Goal: Transaction & Acquisition: Purchase product/service

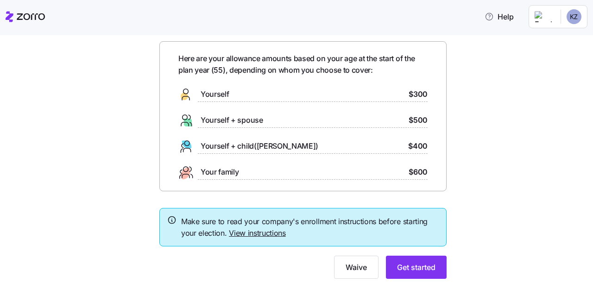
scroll to position [38, 0]
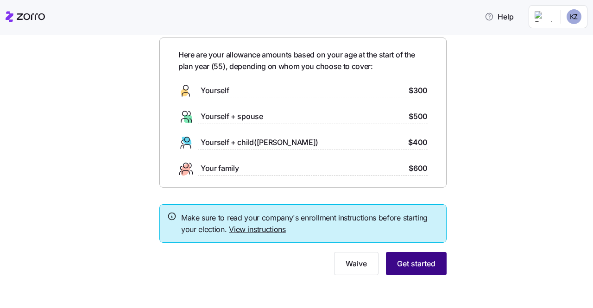
click at [410, 264] on span "Get started" at bounding box center [416, 263] width 38 height 11
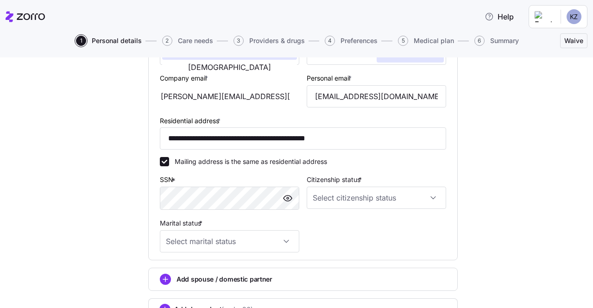
scroll to position [232, 0]
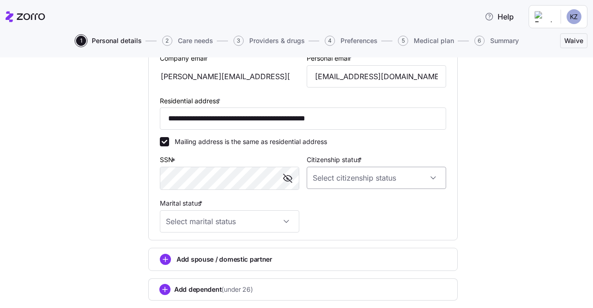
click at [415, 183] on input "Citizenship status *" at bounding box center [376, 178] width 139 height 22
click at [339, 206] on span "[DEMOGRAPHIC_DATA] citizen" at bounding box center [361, 208] width 94 height 10
type input "[DEMOGRAPHIC_DATA] citizen"
click at [259, 222] on input "Marital status *" at bounding box center [229, 221] width 139 height 22
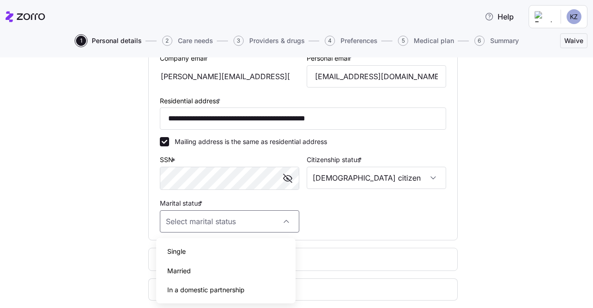
click at [192, 271] on div "Married" at bounding box center [226, 270] width 132 height 19
type input "Married"
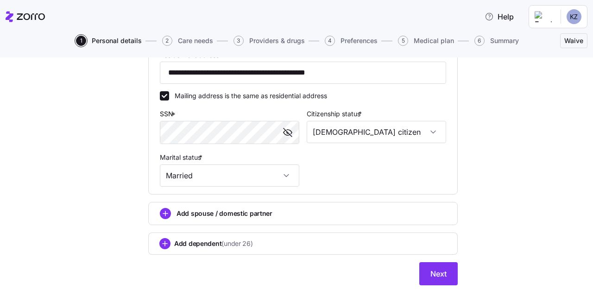
scroll to position [278, 0]
click at [166, 214] on circle "add icon" at bounding box center [165, 213] width 10 height 10
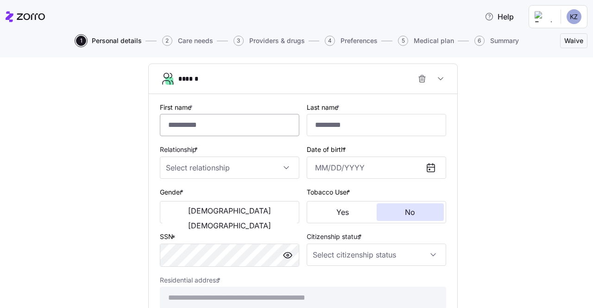
scroll to position [417, 0]
click at [202, 128] on input "First name *" at bounding box center [229, 125] width 139 height 22
type input "****"
type input "******"
click at [232, 169] on input "Relationship *" at bounding box center [229, 167] width 139 height 22
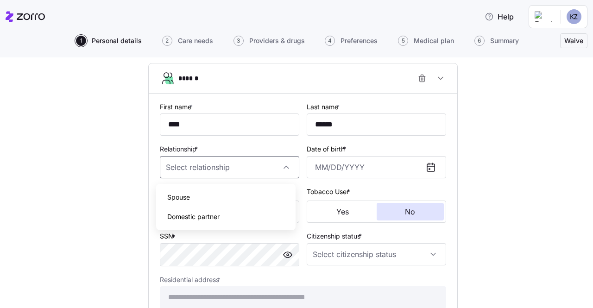
click at [183, 196] on span "Spouse" at bounding box center [178, 197] width 23 height 10
type input "Spouse"
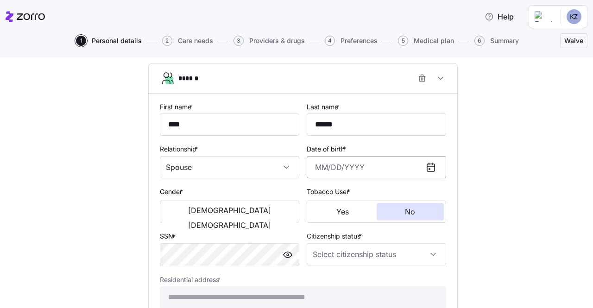
click at [350, 175] on input "Date of birth *" at bounding box center [376, 167] width 139 height 22
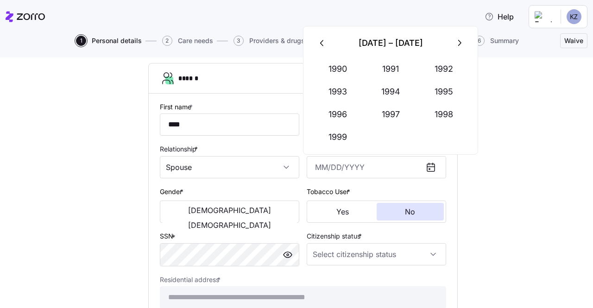
click at [320, 41] on icon "button" at bounding box center [322, 43] width 10 height 10
click at [336, 132] on button "1969" at bounding box center [337, 137] width 53 height 22
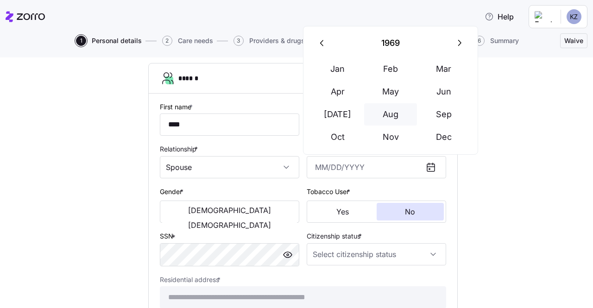
click at [398, 119] on button "Aug" at bounding box center [390, 114] width 53 height 22
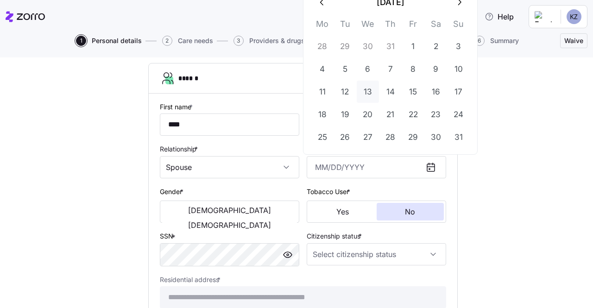
click at [367, 94] on button "13" at bounding box center [368, 92] width 22 height 22
type input "[DATE]"
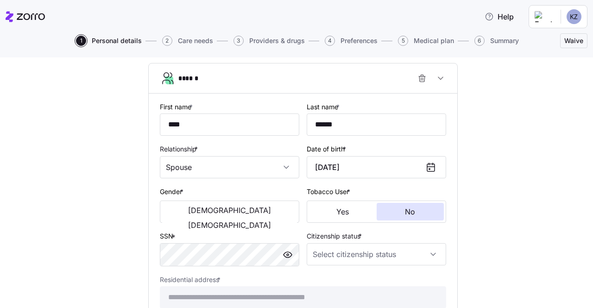
click at [482, 179] on div "**********" at bounding box center [303, 22] width 554 height 732
click at [264, 221] on span "[DEMOGRAPHIC_DATA]" at bounding box center [229, 224] width 83 height 7
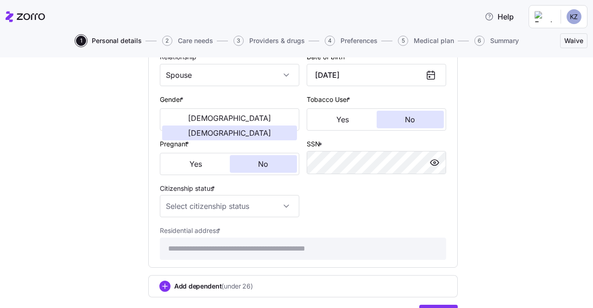
scroll to position [509, 0]
click at [280, 211] on input "Citizenship status *" at bounding box center [229, 206] width 139 height 22
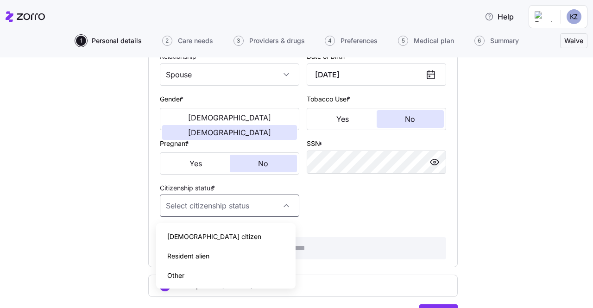
click at [187, 235] on span "[DEMOGRAPHIC_DATA] citizen" at bounding box center [214, 237] width 94 height 10
type input "[DEMOGRAPHIC_DATA] citizen"
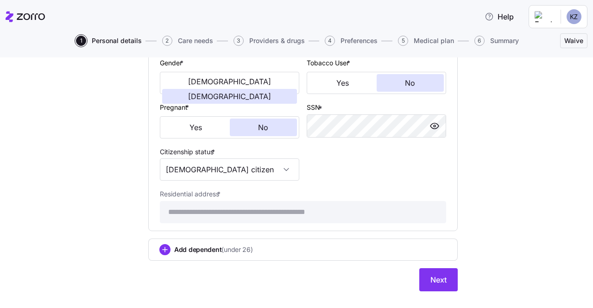
scroll to position [565, 0]
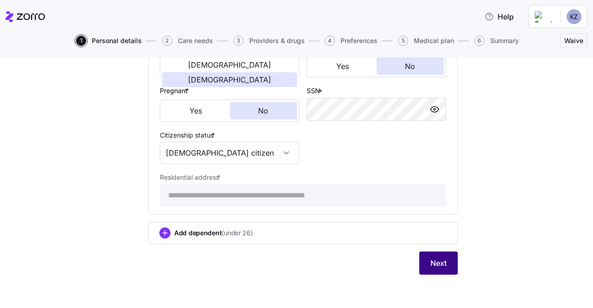
click at [432, 263] on span "Next" at bounding box center [438, 263] width 16 height 11
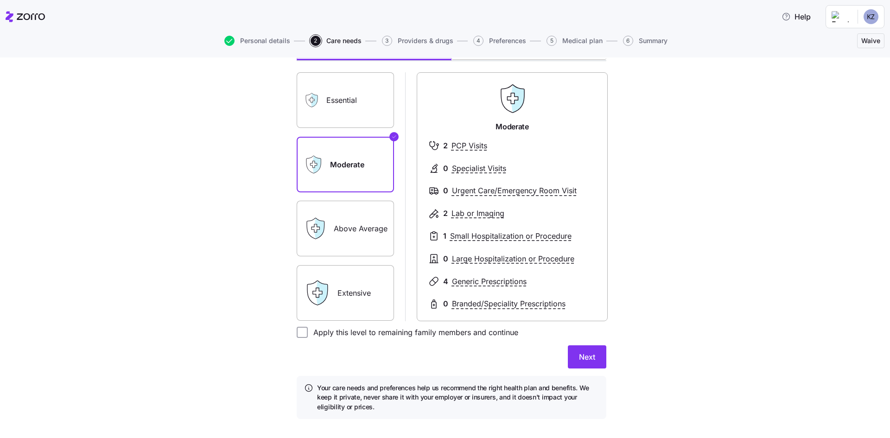
scroll to position [79, 0]
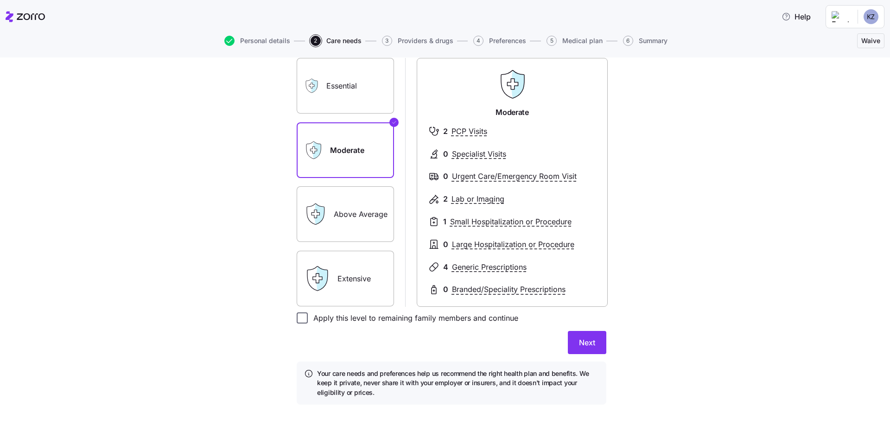
click at [299, 308] on input "Apply this level to remaining family members and continue" at bounding box center [302, 317] width 11 height 11
checkbox input "true"
click at [343, 212] on label "Above Average" at bounding box center [345, 214] width 97 height 56
click at [0, 0] on input "Above Average" at bounding box center [0, 0] width 0 height 0
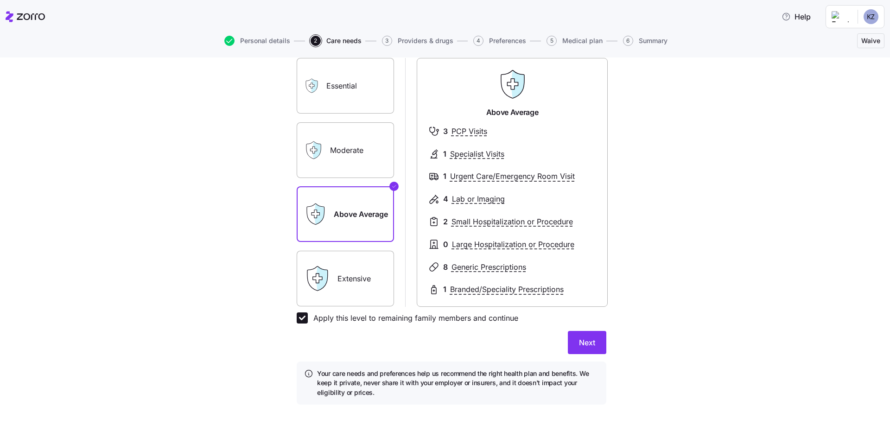
click at [352, 150] on label "Moderate" at bounding box center [345, 150] width 97 height 56
click at [0, 0] on input "Moderate" at bounding box center [0, 0] width 0 height 0
click at [438, 155] on div "0 Specialist Visits" at bounding box center [512, 154] width 168 height 12
click at [334, 210] on label "Above Average" at bounding box center [345, 214] width 97 height 56
click at [0, 0] on input "Above Average" at bounding box center [0, 0] width 0 height 0
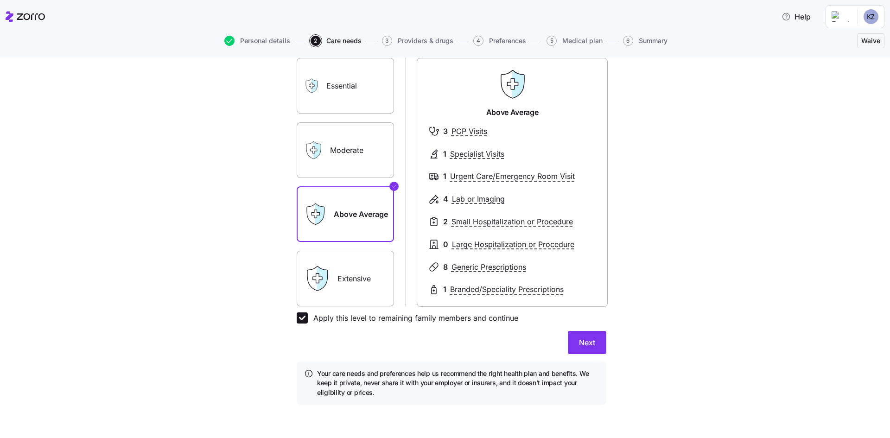
click at [329, 155] on label "Moderate" at bounding box center [345, 150] width 97 height 56
click at [352, 155] on label "Moderate" at bounding box center [345, 150] width 97 height 56
click at [0, 0] on input "Moderate" at bounding box center [0, 0] width 0 height 0
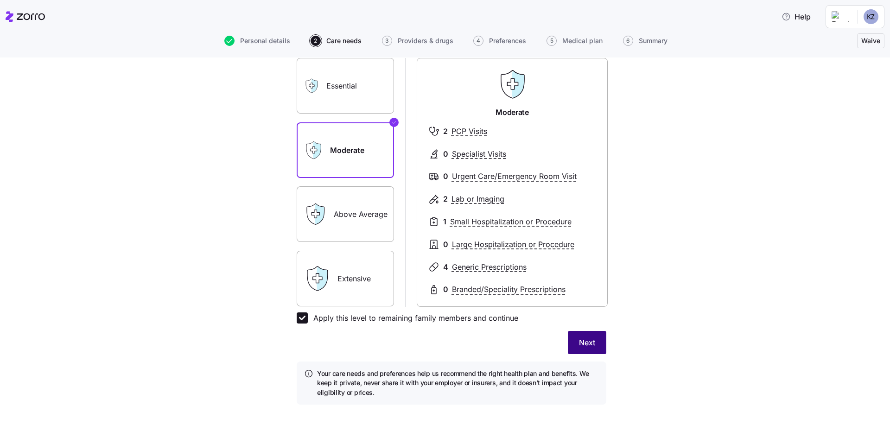
click at [586, 308] on span "Next" at bounding box center [587, 342] width 16 height 11
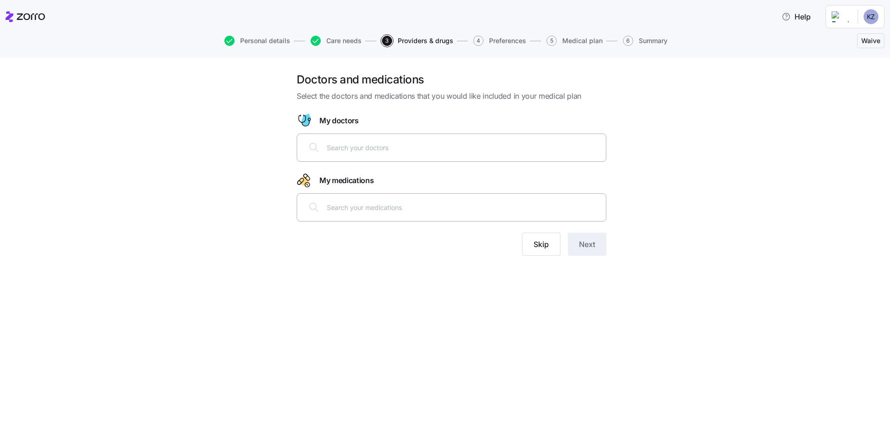
click at [340, 153] on div at bounding box center [451, 147] width 297 height 22
click at [387, 149] on input "text" at bounding box center [463, 147] width 273 height 10
type input "[PERSON_NAME] Family"
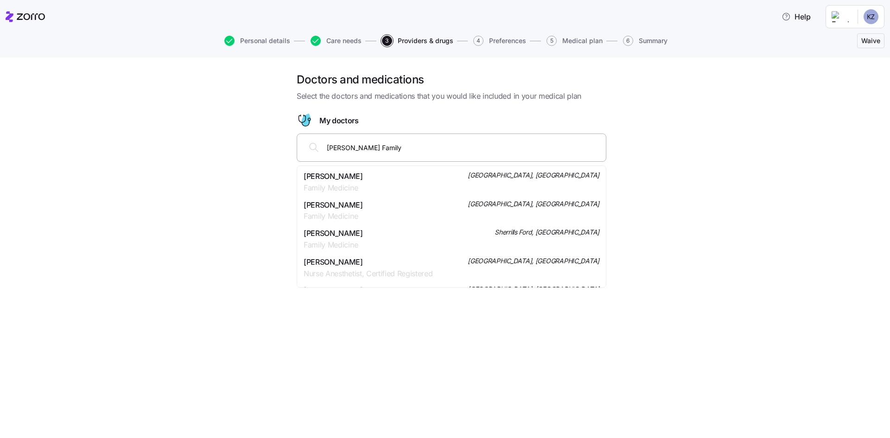
click at [363, 208] on span "[PERSON_NAME]" at bounding box center [333, 205] width 59 height 12
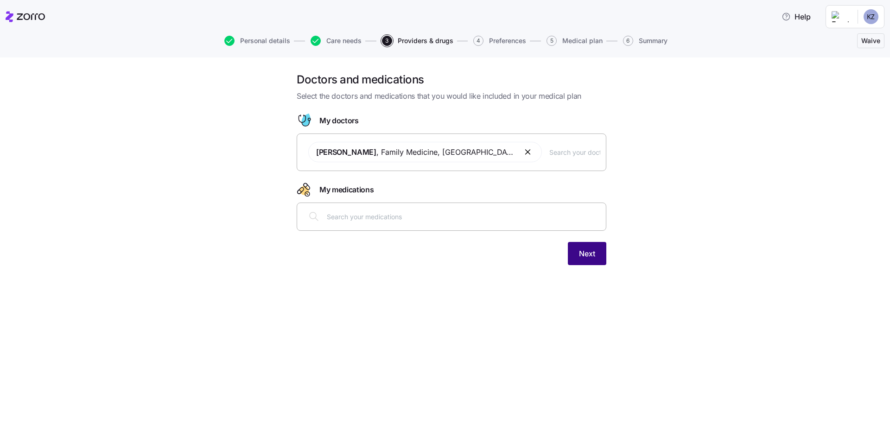
click at [583, 251] on span "Next" at bounding box center [587, 253] width 16 height 11
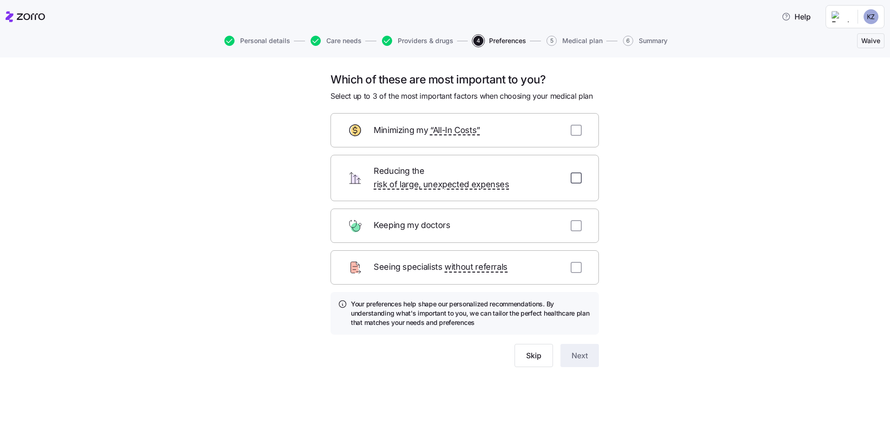
click at [574, 173] on input "checkbox" at bounding box center [575, 177] width 11 height 11
checkbox input "true"
click at [574, 127] on input "checkbox" at bounding box center [575, 130] width 11 height 11
checkbox input "true"
click at [573, 262] on input "checkbox" at bounding box center [575, 267] width 11 height 11
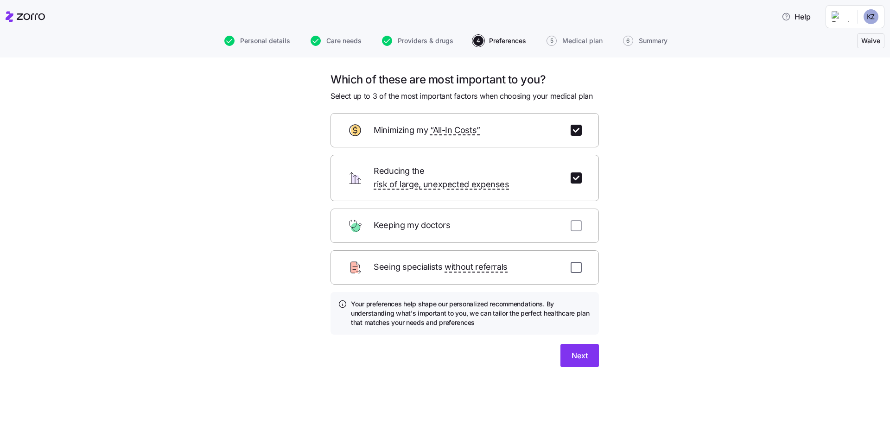
checkbox input "true"
click at [569, 214] on div "Keeping my doctors" at bounding box center [464, 226] width 268 height 34
click at [585, 308] on span "Next" at bounding box center [579, 355] width 16 height 11
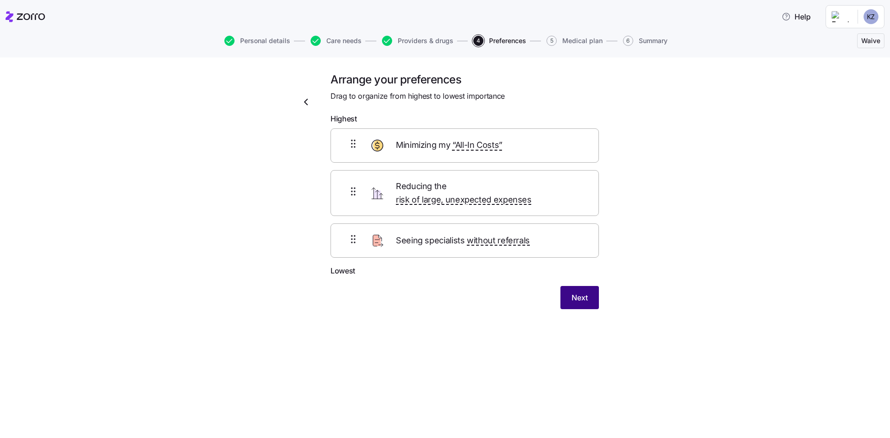
click at [576, 292] on span "Next" at bounding box center [579, 297] width 16 height 11
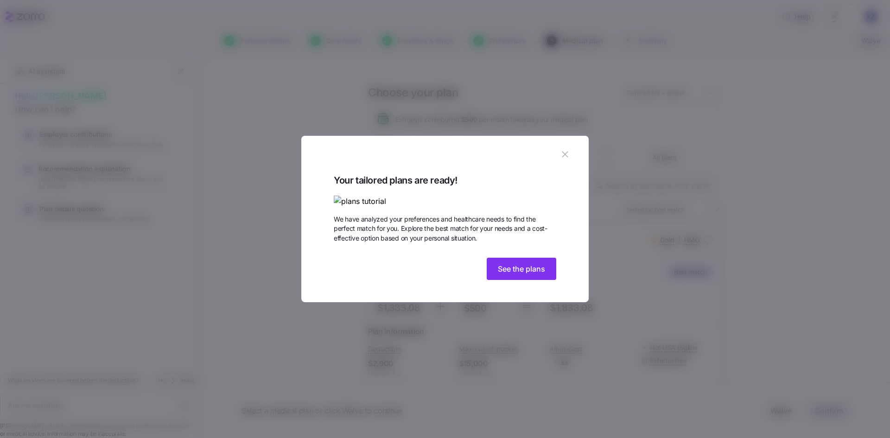
click at [497, 196] on img at bounding box center [445, 202] width 222 height 12
click at [405, 196] on img at bounding box center [445, 202] width 222 height 12
click at [528, 274] on span "See the plans" at bounding box center [521, 268] width 47 height 11
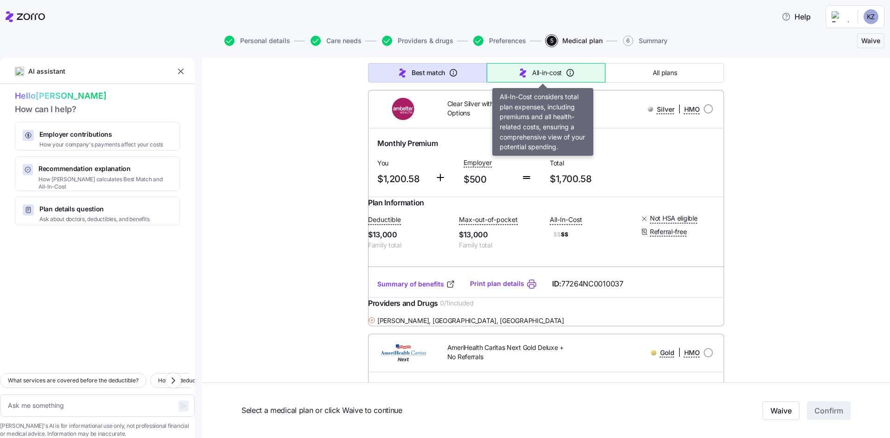
scroll to position [372, 0]
click at [538, 72] on span "All-in-cost" at bounding box center [547, 72] width 30 height 9
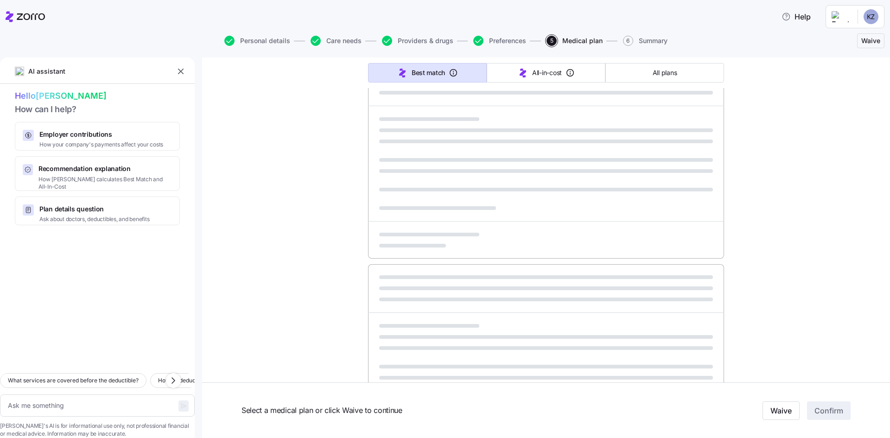
type textarea "x"
type input "Sorted by: All-in-cost"
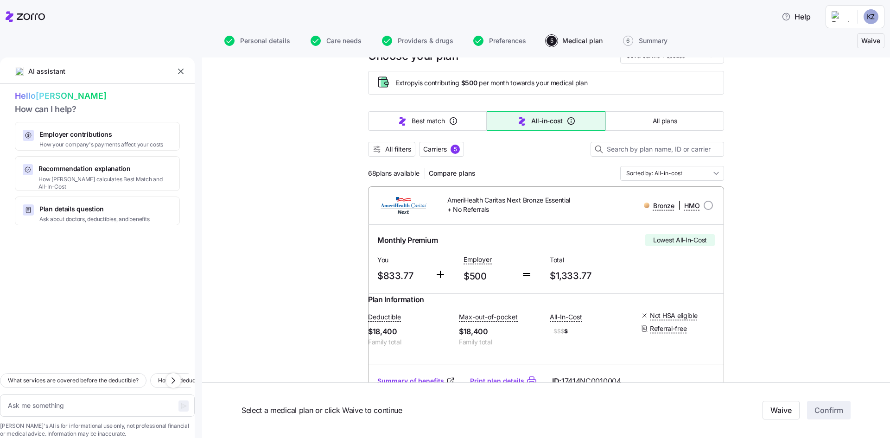
scroll to position [0, 0]
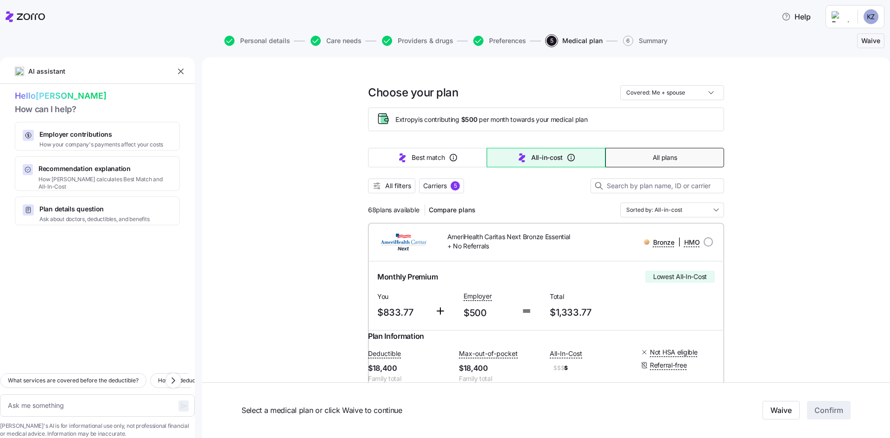
click at [593, 157] on span "All plans" at bounding box center [664, 157] width 24 height 9
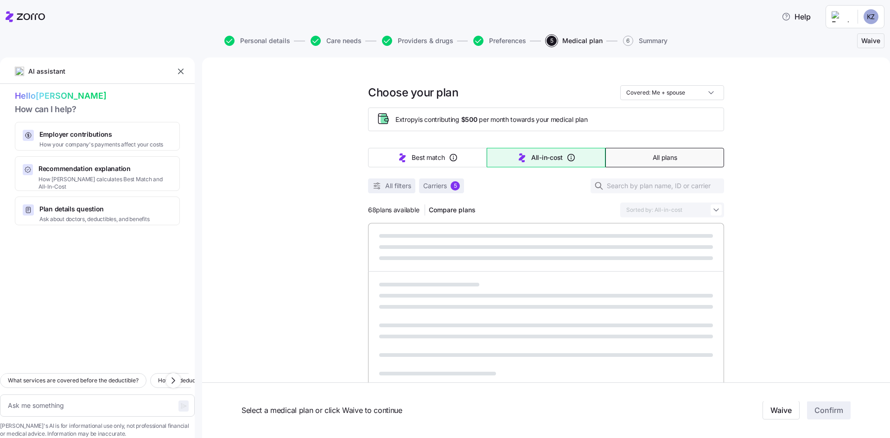
type textarea "x"
type input "Sorted by: Premium"
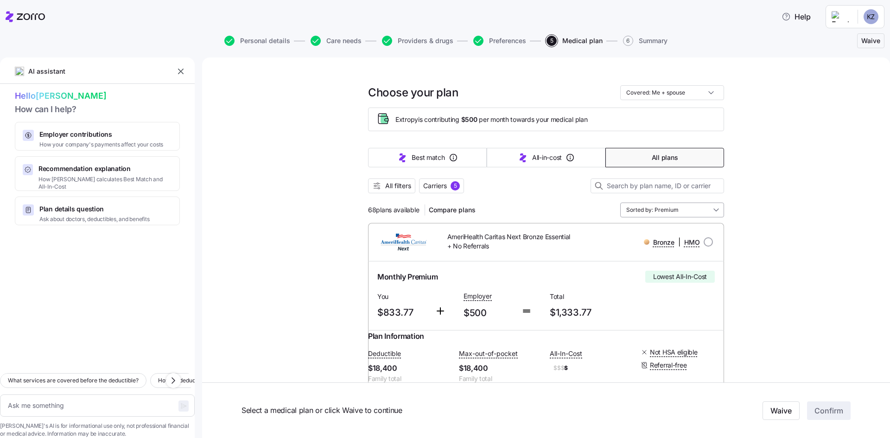
click at [593, 212] on input "Sorted by: Premium" at bounding box center [672, 209] width 104 height 15
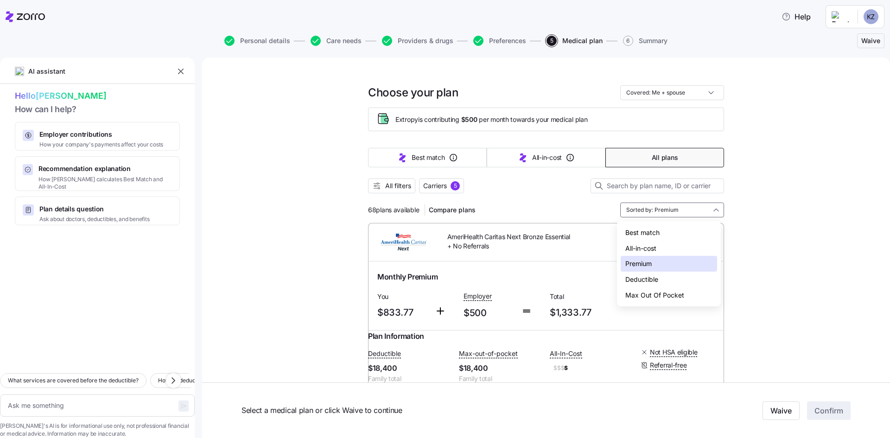
click at [593, 293] on div "Max Out Of Pocket" at bounding box center [668, 295] width 96 height 16
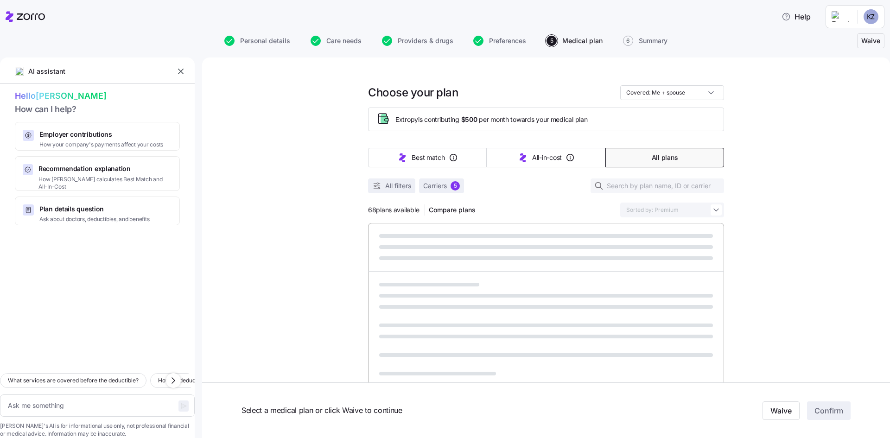
type textarea "x"
type input "Sorted by: Max Out Of Pocket"
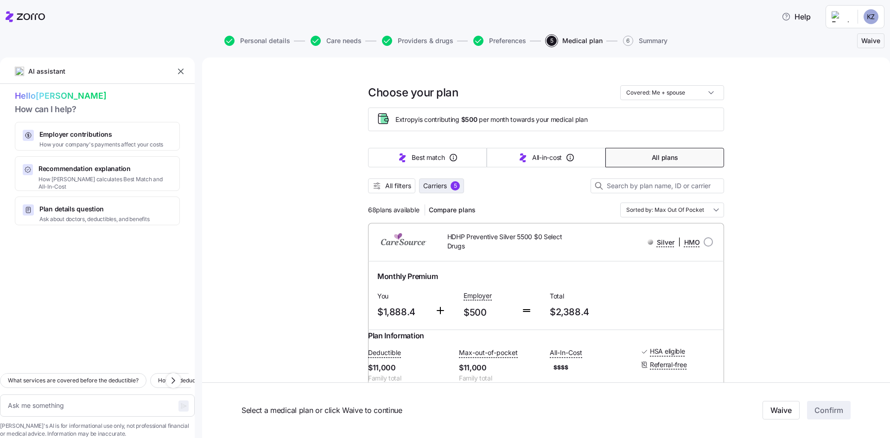
click at [437, 185] on span "Carriers" at bounding box center [435, 185] width 24 height 9
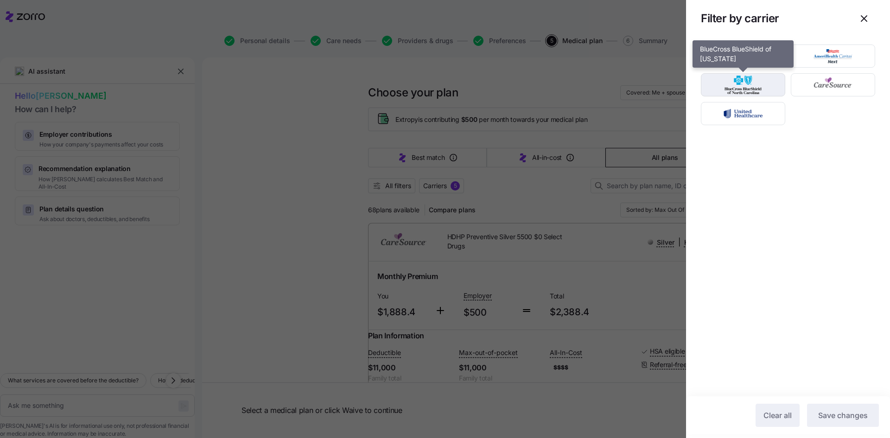
click at [593, 88] on img "button" at bounding box center [743, 85] width 68 height 19
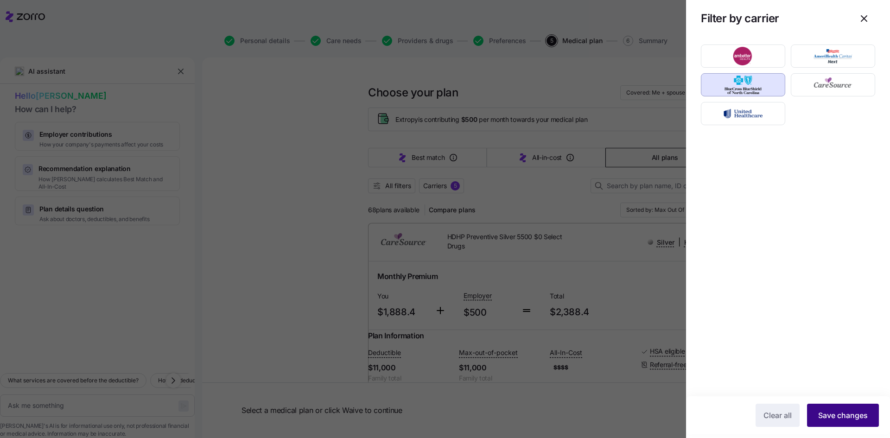
click at [593, 308] on span "Save changes" at bounding box center [843, 415] width 50 height 11
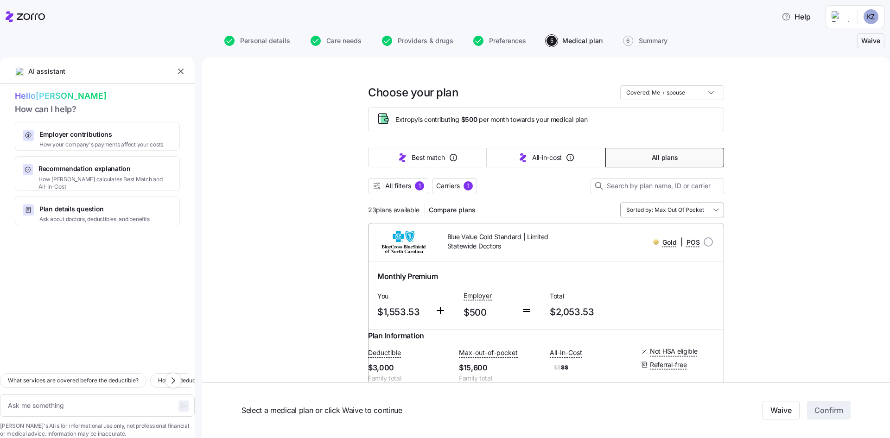
click at [593, 208] on input "Sorted by: Max Out Of Pocket" at bounding box center [672, 209] width 104 height 15
click at [593, 261] on div "Premium" at bounding box center [668, 264] width 96 height 16
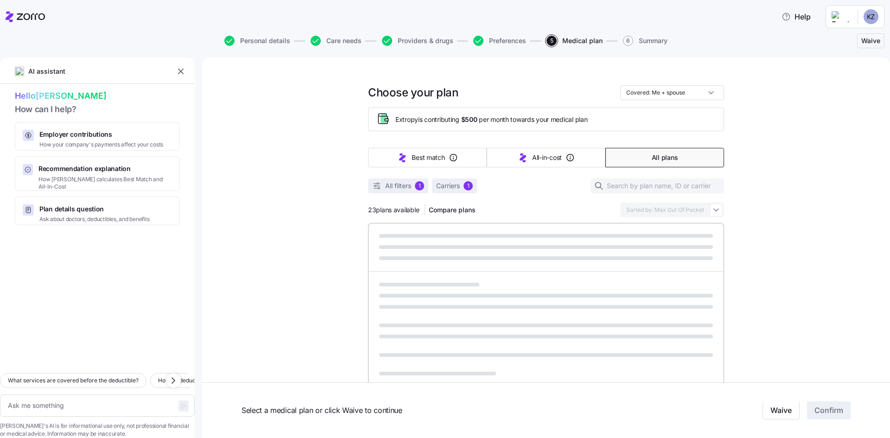
type textarea "x"
type input "Sorted by: Premium"
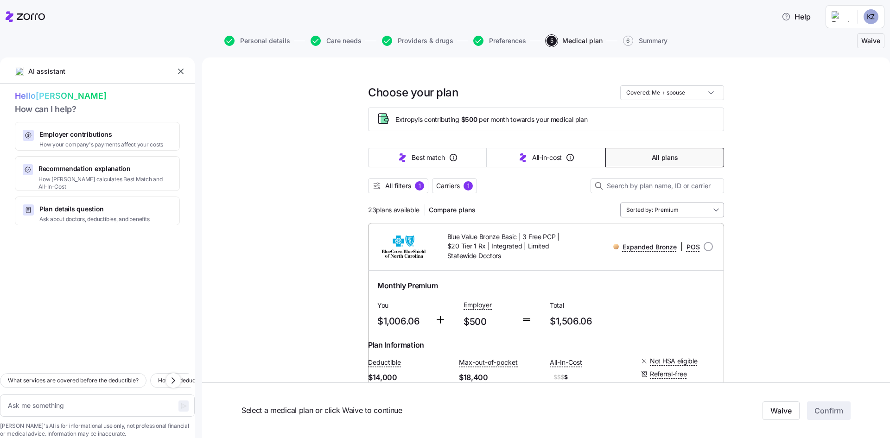
click at [593, 212] on input "Sorted by: Premium" at bounding box center [672, 209] width 104 height 15
click at [593, 250] on div "All-in-cost" at bounding box center [668, 248] width 96 height 16
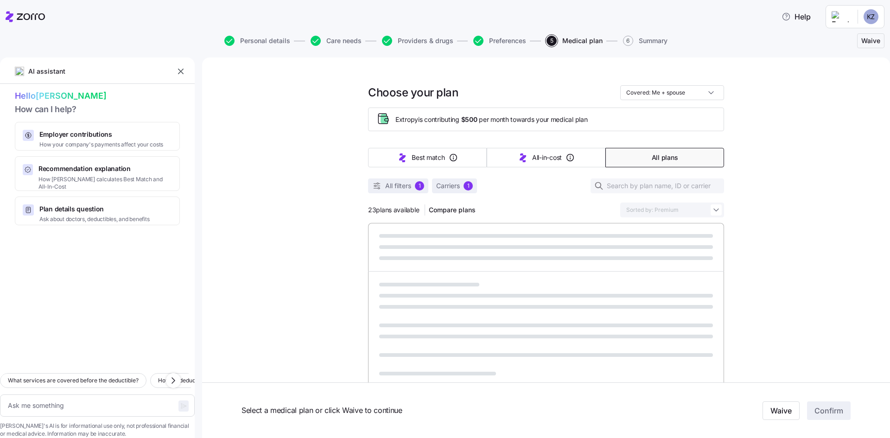
type textarea "x"
type input "Sorted by: All-in-cost"
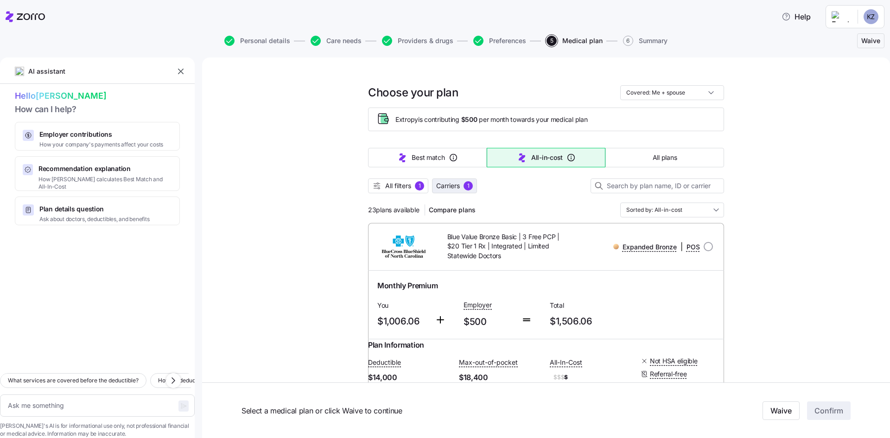
click at [447, 185] on span "Carriers" at bounding box center [448, 185] width 24 height 9
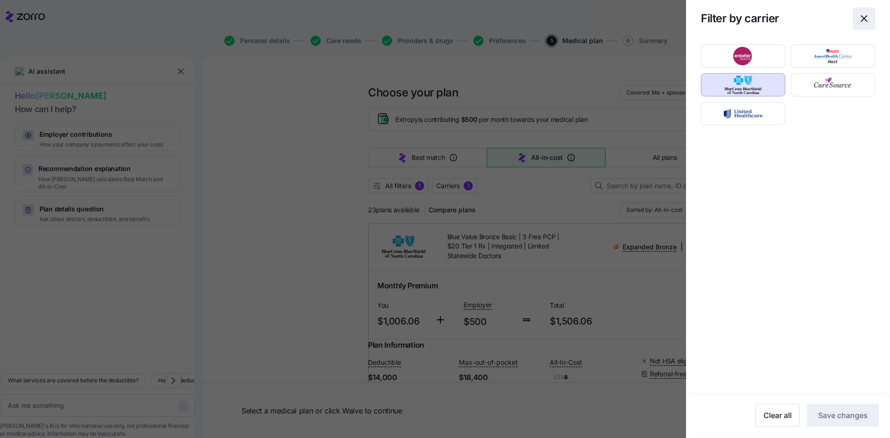
click at [593, 19] on icon "button" at bounding box center [863, 18] width 11 height 11
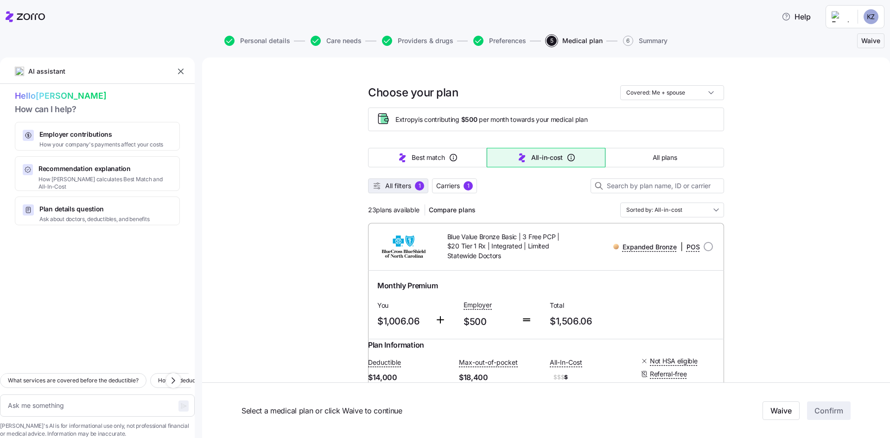
click at [397, 186] on span "All filters" at bounding box center [398, 185] width 26 height 9
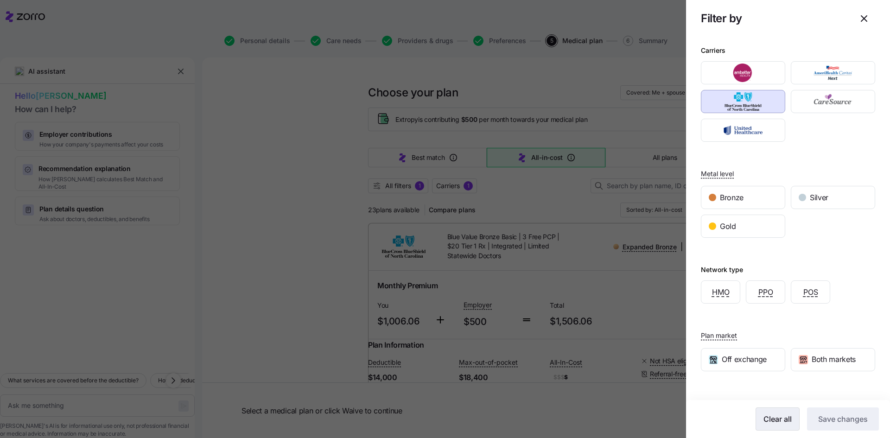
click at [593, 308] on span "Clear all" at bounding box center [777, 418] width 28 height 11
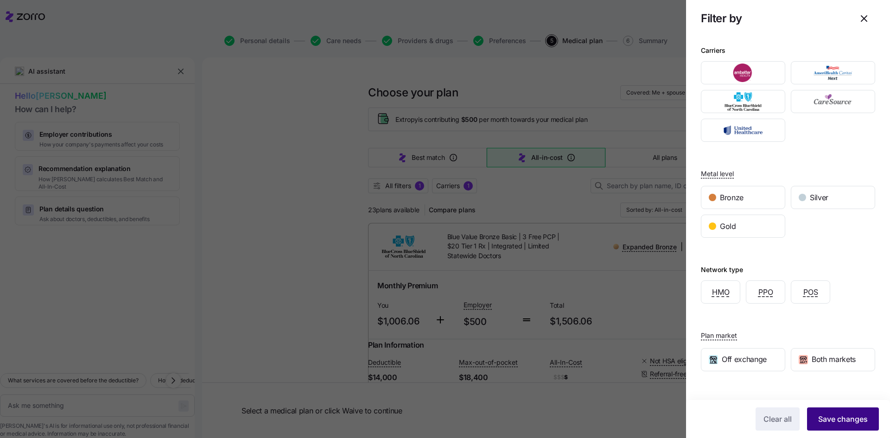
click at [593, 308] on span "Save changes" at bounding box center [843, 418] width 50 height 11
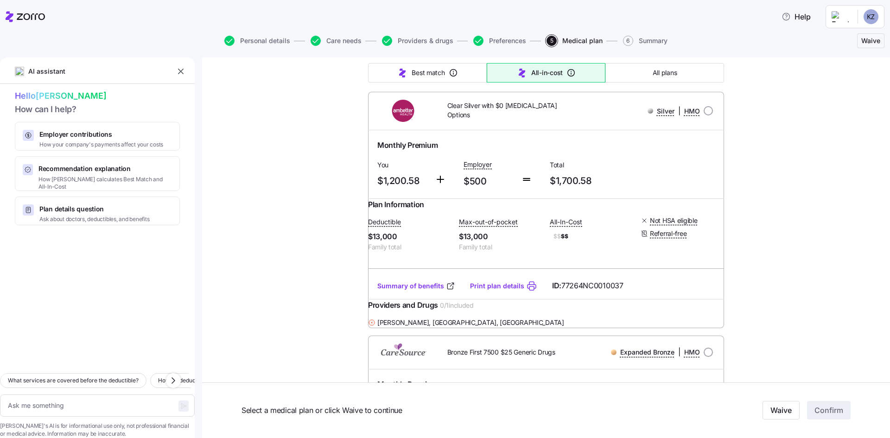
scroll to position [2687, 0]
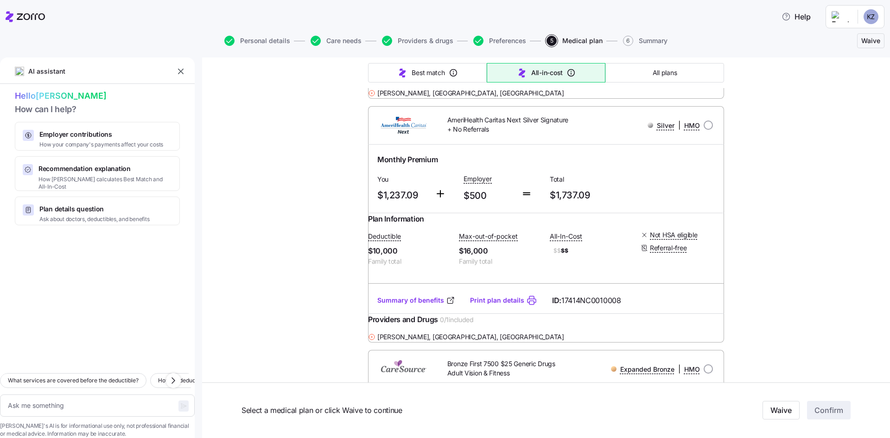
type textarea "x"
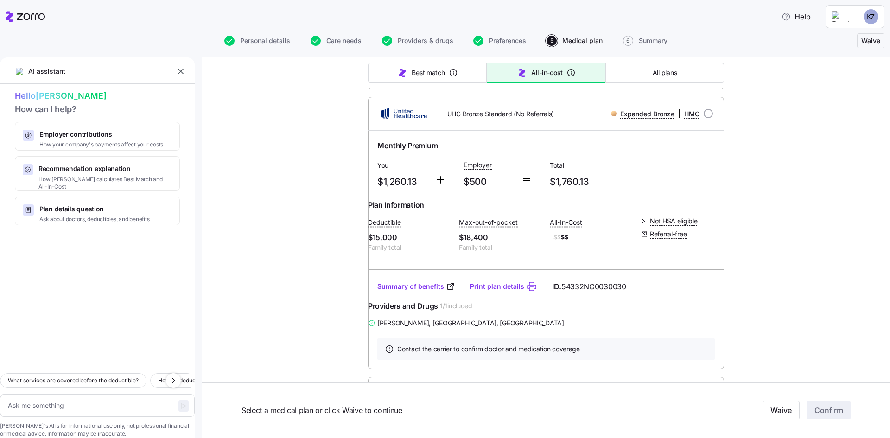
scroll to position [4215, 0]
click at [182, 70] on icon "button" at bounding box center [181, 72] width 6 height 6
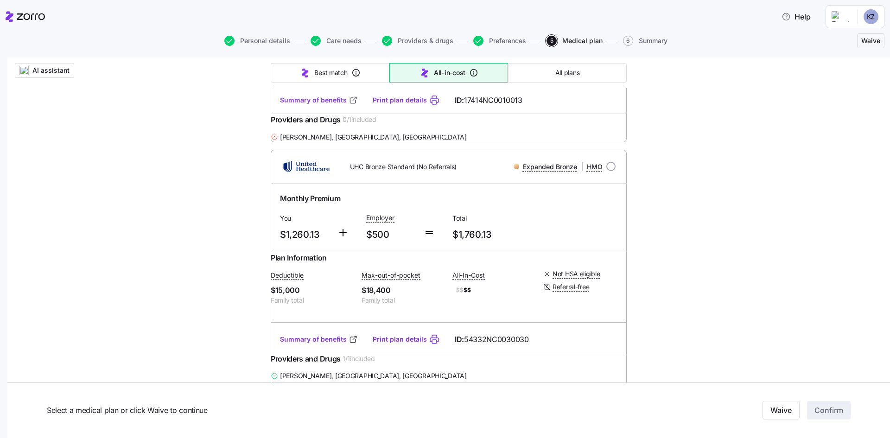
scroll to position [4169, 0]
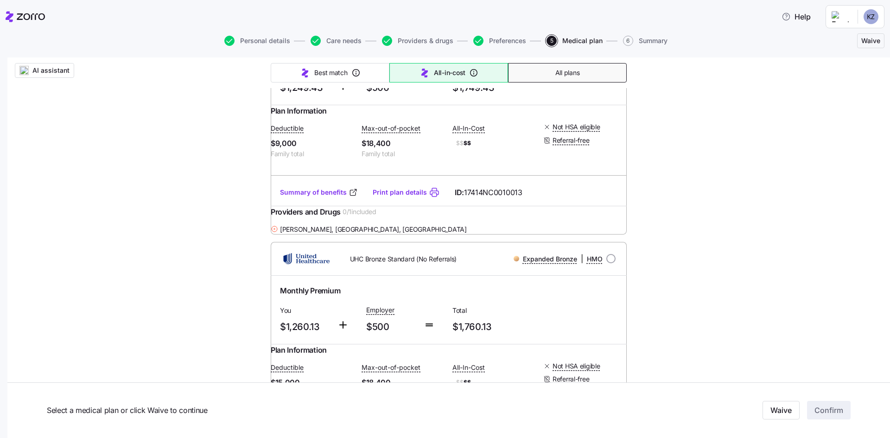
click at [560, 69] on span "All plans" at bounding box center [567, 72] width 24 height 9
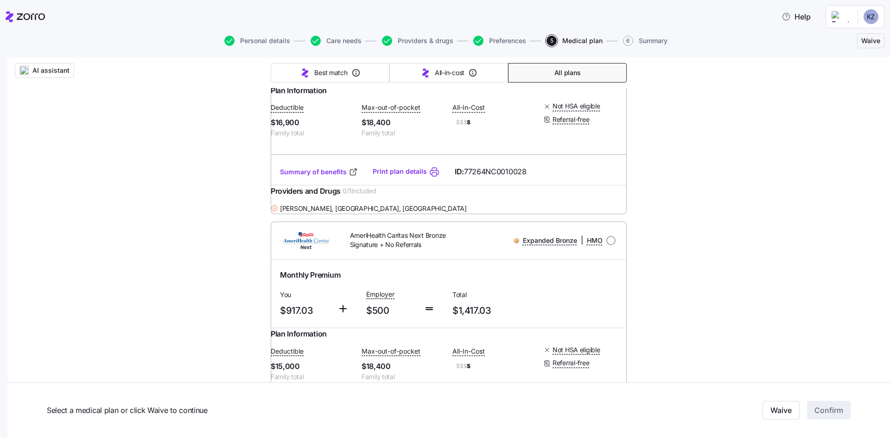
type input "Sorted by: Premium"
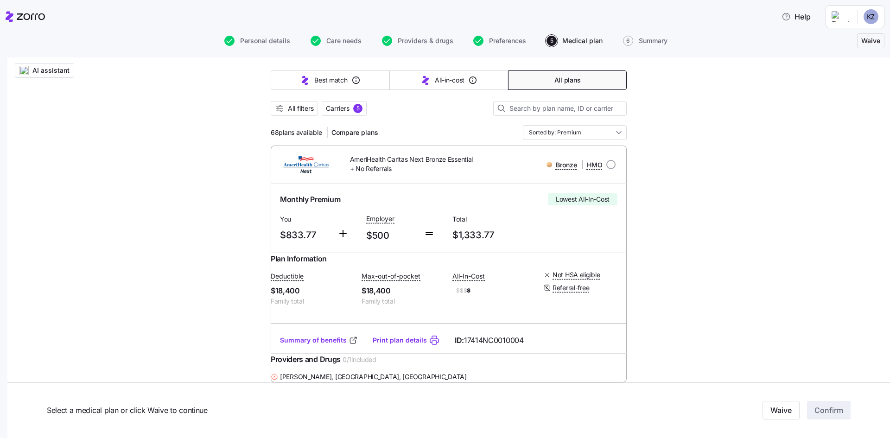
scroll to position [85, 0]
click at [593, 164] on input "radio" at bounding box center [610, 163] width 9 height 9
radio input "true"
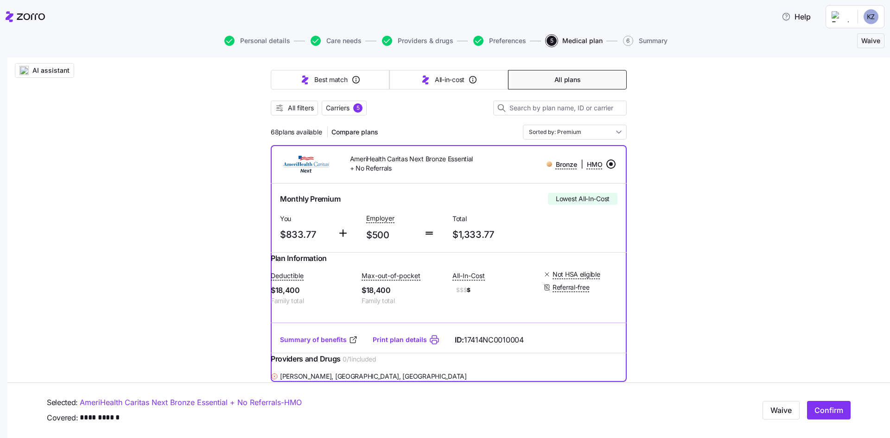
click at [593, 163] on div "Bronze | HMO" at bounding box center [548, 164] width 135 height 12
click at [593, 163] on input "radio" at bounding box center [610, 163] width 9 height 9
click at [593, 164] on input "radio" at bounding box center [610, 163] width 9 height 9
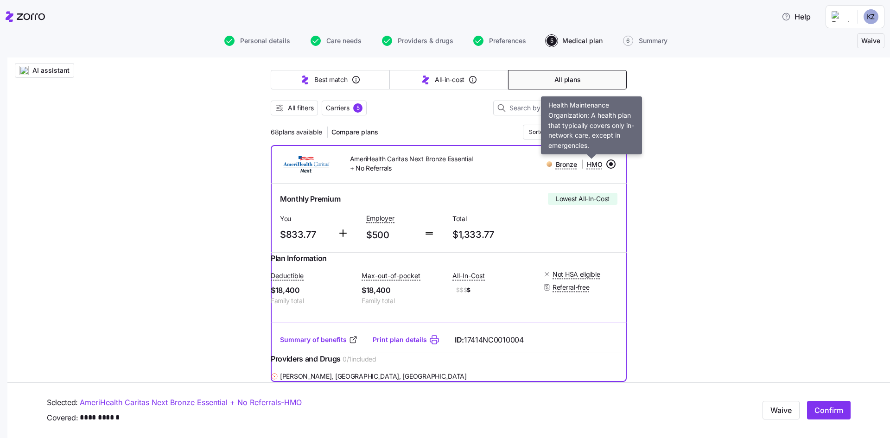
click at [588, 167] on span "HMO" at bounding box center [595, 164] width 16 height 9
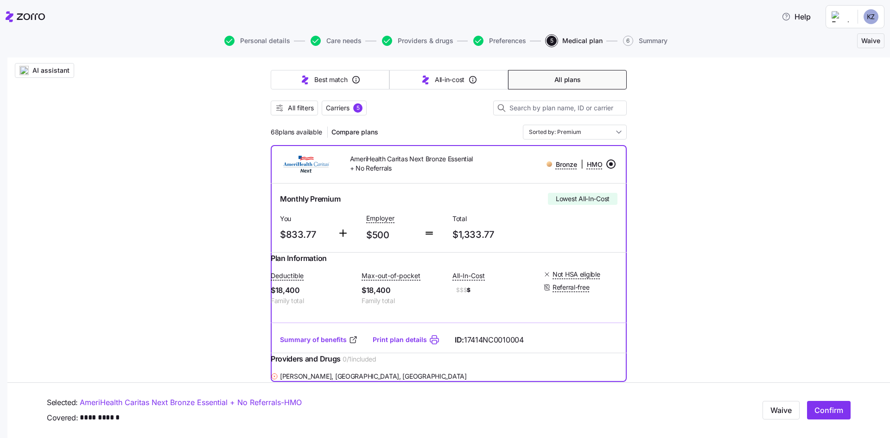
click at [470, 164] on div "AmeriHealth Caritas Next Bronze Essential + No Referrals" at bounding box center [406, 164] width 142 height 27
click at [593, 164] on input "radio" at bounding box center [610, 163] width 9 height 9
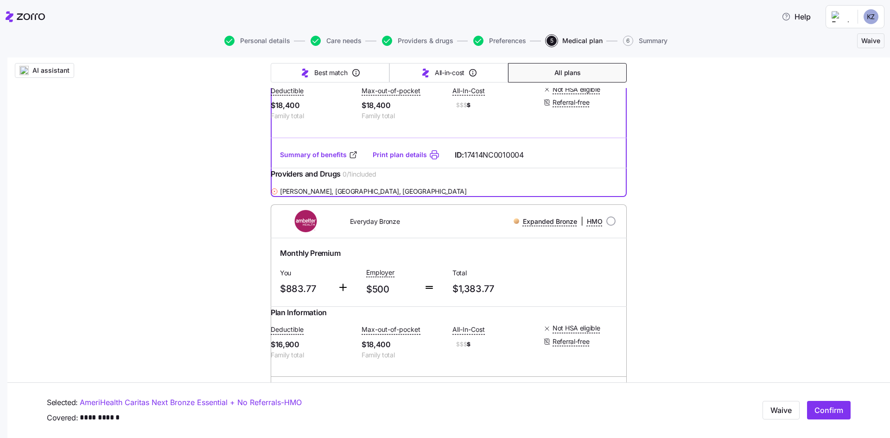
scroll to position [271, 0]
click at [593, 225] on input "radio" at bounding box center [610, 220] width 9 height 9
radio input "true"
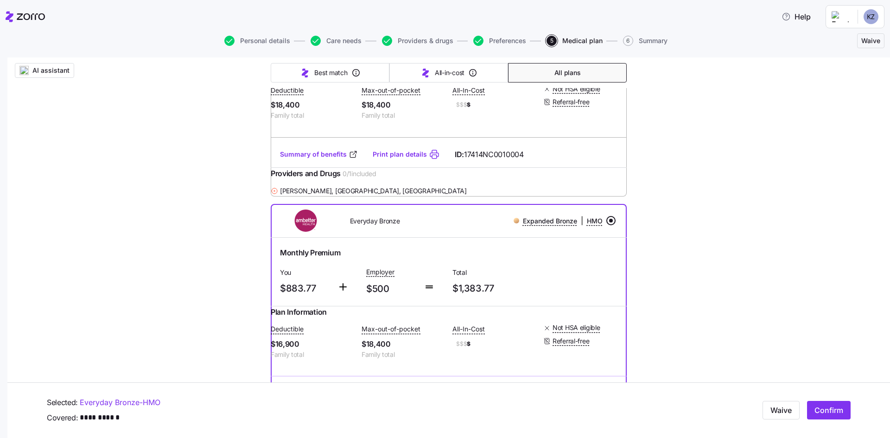
click at [593, 225] on input "radio" at bounding box center [610, 220] width 9 height 9
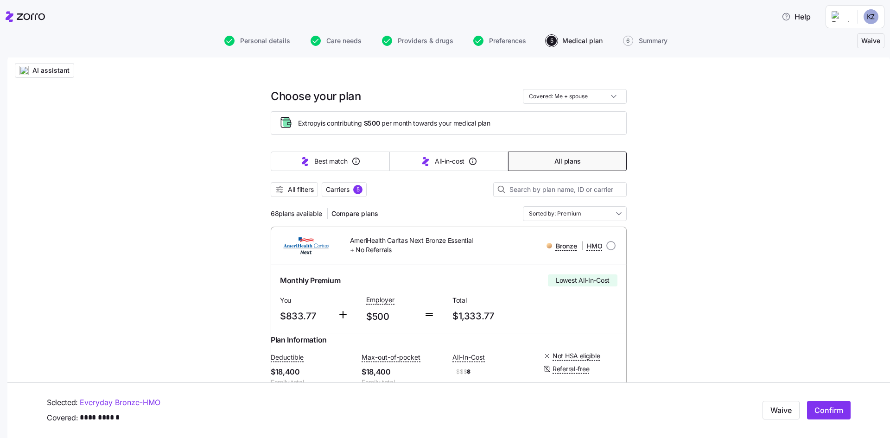
scroll to position [0, 0]
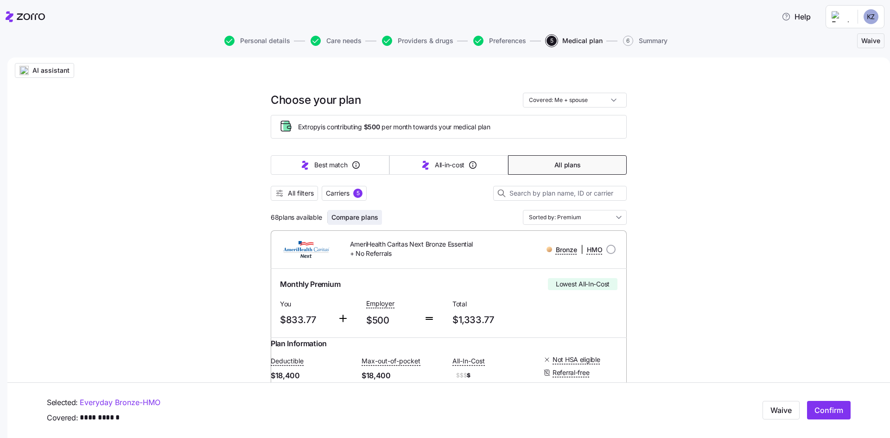
click at [358, 220] on span "Compare plans" at bounding box center [354, 217] width 47 height 9
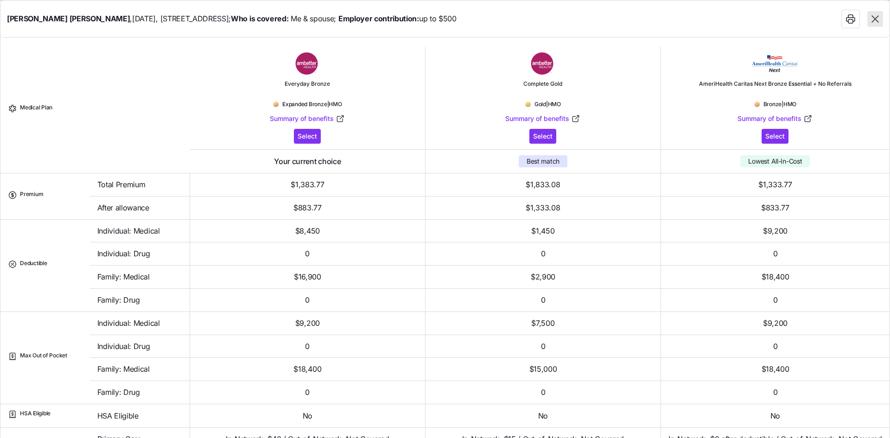
click at [593, 19] on icon "button" at bounding box center [875, 19] width 12 height 12
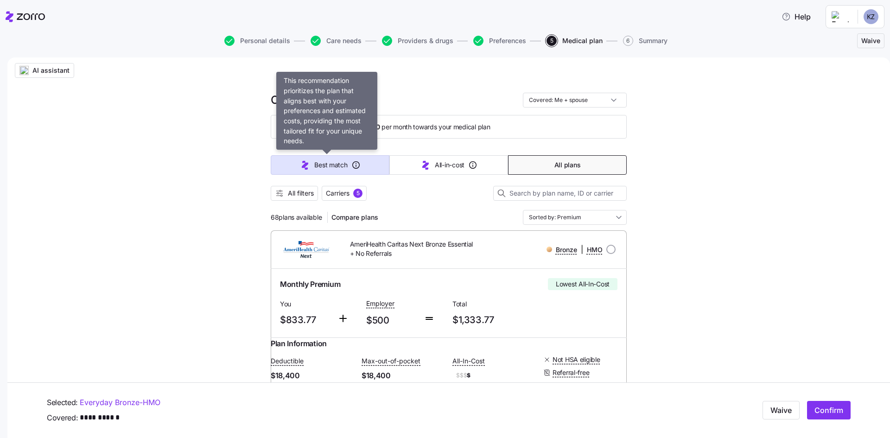
click at [333, 165] on span "Best match" at bounding box center [330, 164] width 33 height 9
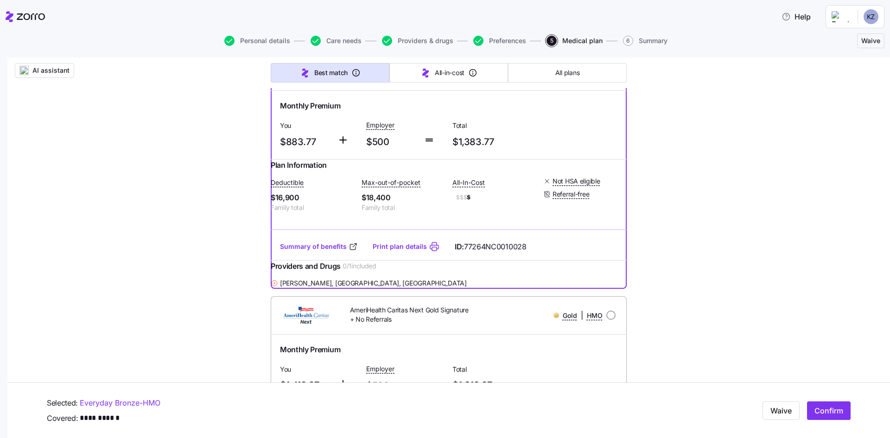
scroll to position [1437, 0]
click at [593, 79] on input "radio" at bounding box center [610, 74] width 9 height 9
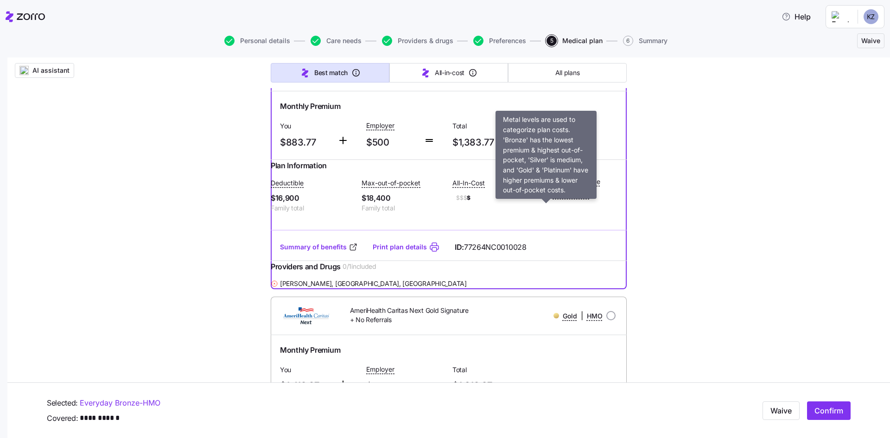
click at [527, 79] on span "Expanded Bronze" at bounding box center [550, 74] width 54 height 9
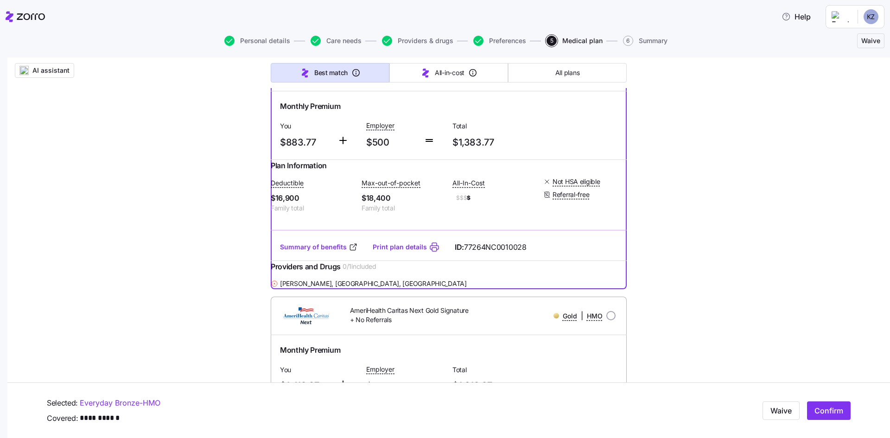
click at [470, 84] on div "Everyday Bronze" at bounding box center [406, 74] width 142 height 19
click at [292, 85] on img at bounding box center [306, 74] width 57 height 22
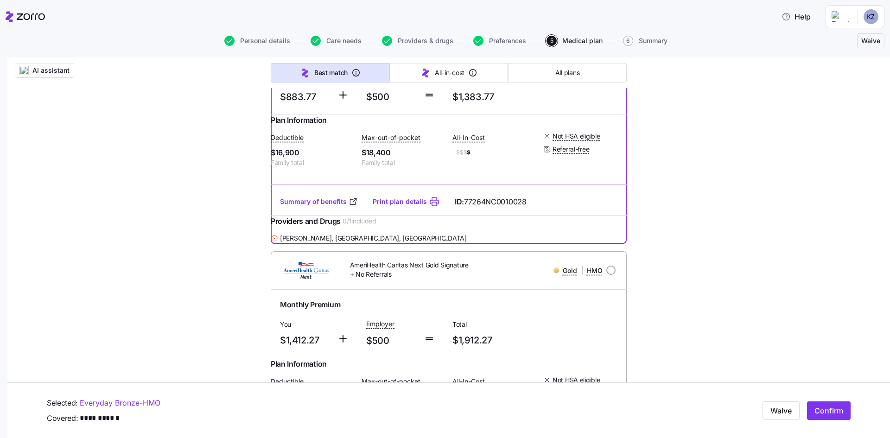
scroll to position [1483, 0]
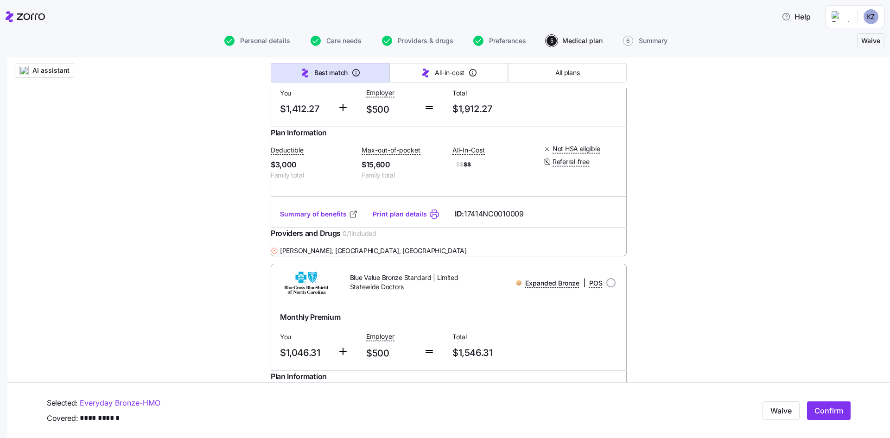
click at [483, 79] on div "Monthly Premium" at bounding box center [448, 74] width 337 height 12
click at [481, 44] on div "Gold | HMO" at bounding box center [548, 39] width 135 height 12
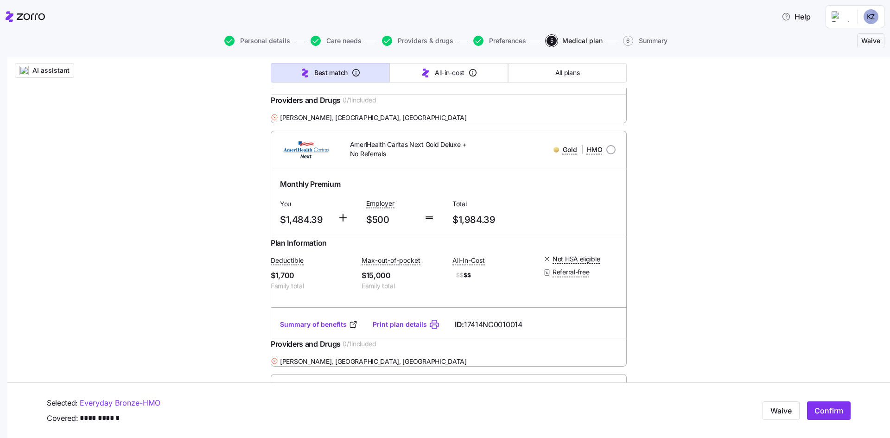
scroll to position [0, 0]
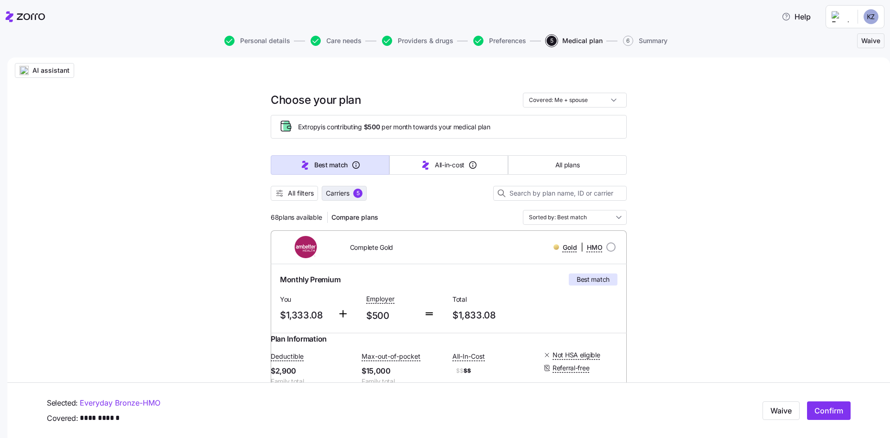
click at [336, 194] on span "Carriers" at bounding box center [338, 193] width 24 height 9
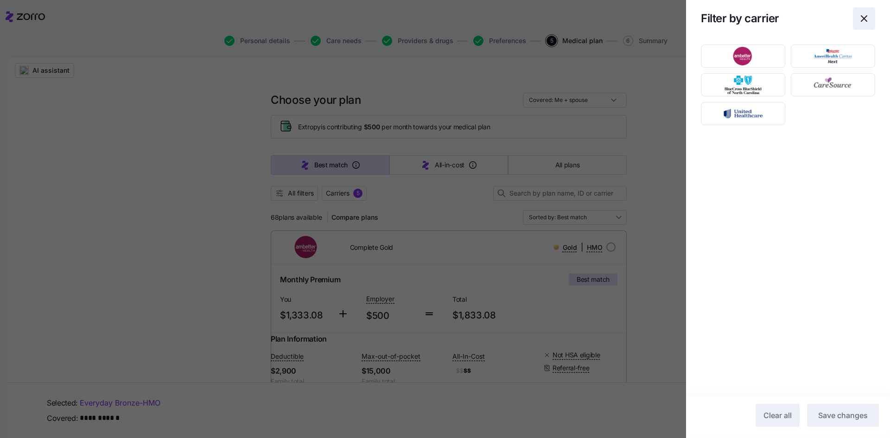
click at [593, 21] on icon "button" at bounding box center [863, 18] width 11 height 11
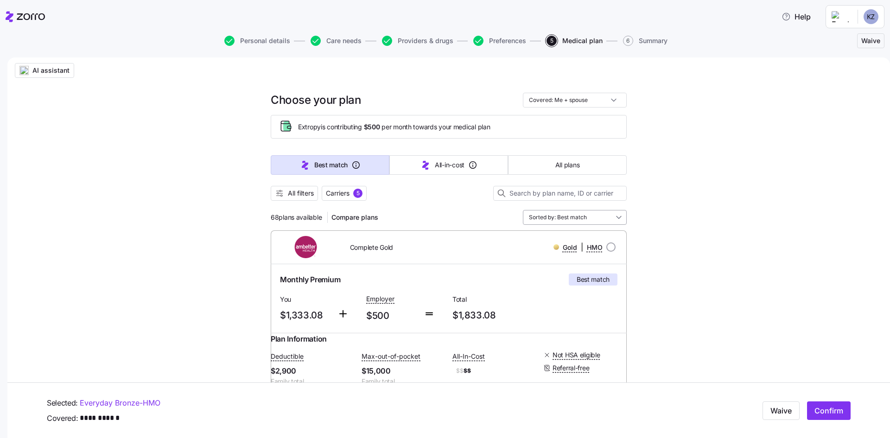
click at [593, 217] on input "Sorted by: Best match" at bounding box center [575, 217] width 104 height 15
click at [542, 271] on div "Premium" at bounding box center [571, 271] width 96 height 16
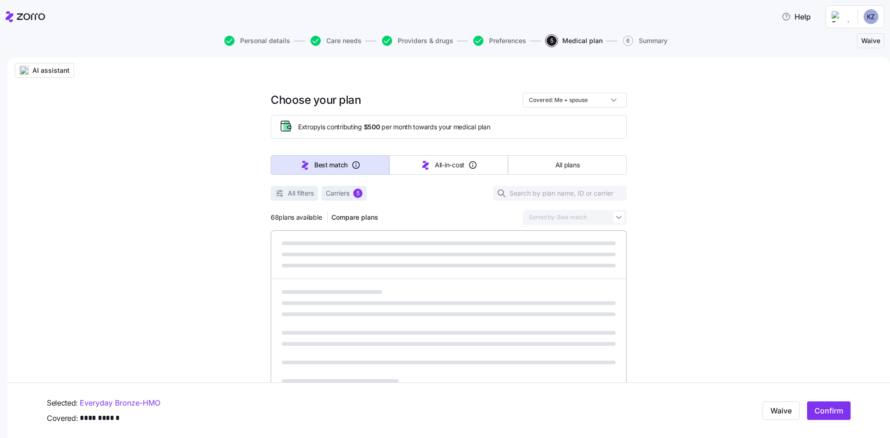
type input "Sorted by: Premium"
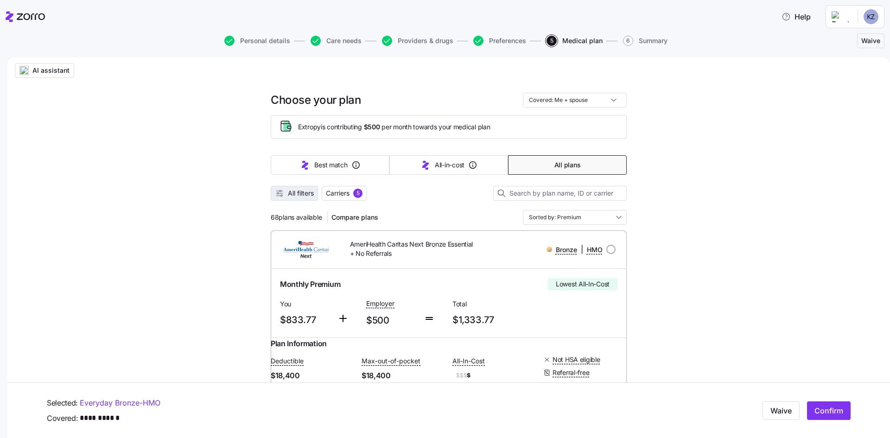
click at [291, 195] on span "All filters" at bounding box center [301, 193] width 26 height 9
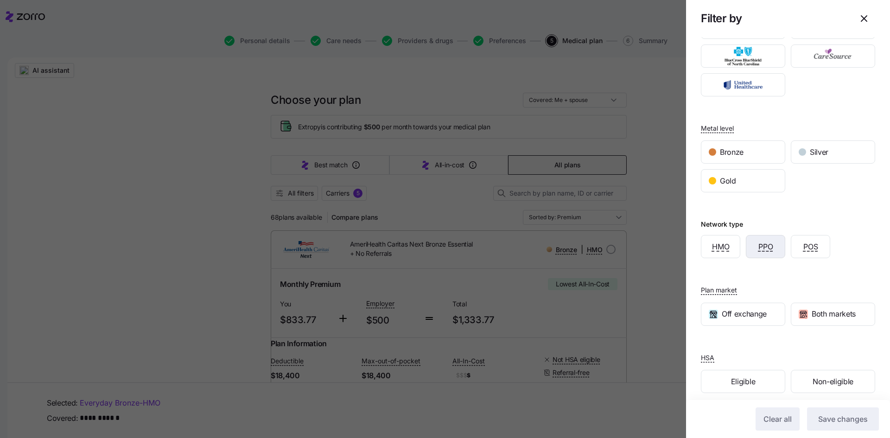
scroll to position [46, 0]
click at [593, 308] on span "Off exchange" at bounding box center [743, 314] width 45 height 12
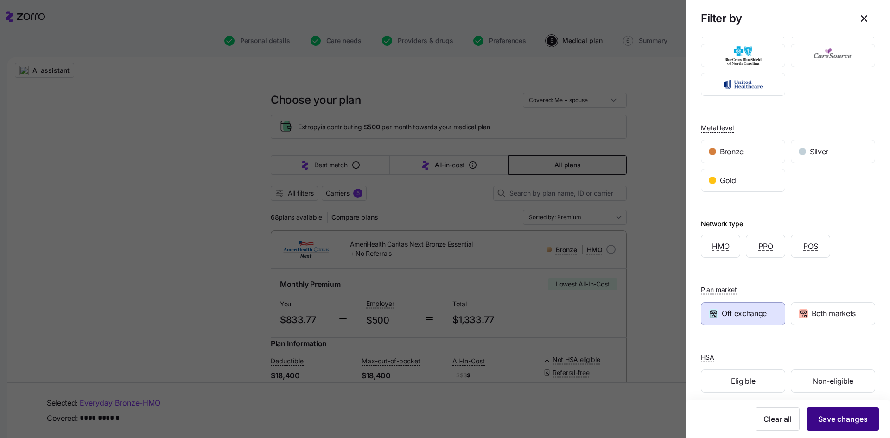
click at [593, 308] on span "Save changes" at bounding box center [843, 418] width 50 height 11
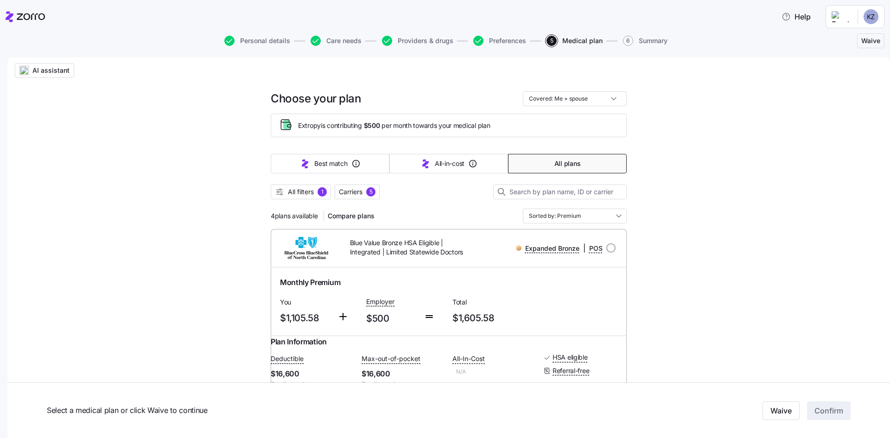
scroll to position [0, 0]
click at [353, 216] on span "Compare plans" at bounding box center [351, 217] width 47 height 9
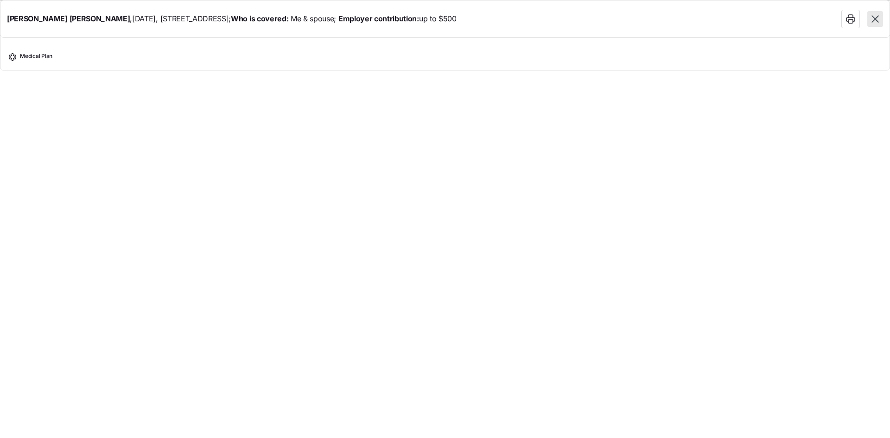
click at [40, 57] on span "Medical Plan" at bounding box center [36, 58] width 32 height 12
click at [593, 20] on icon "button" at bounding box center [874, 18] width 7 height 7
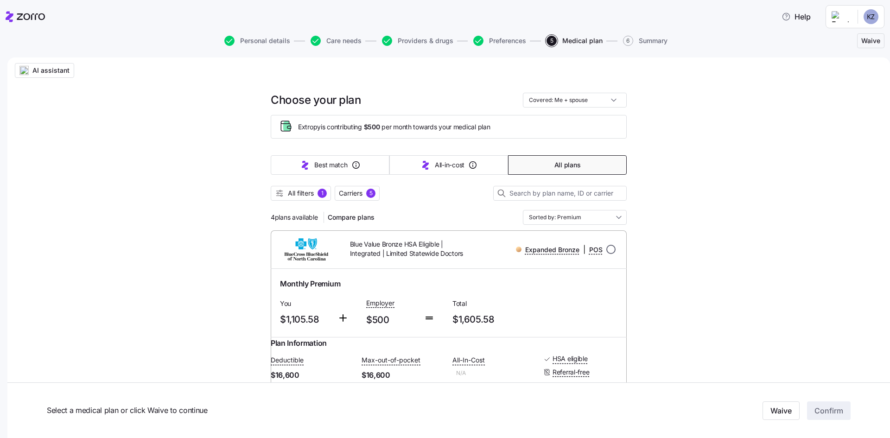
click at [593, 249] on input "radio" at bounding box center [610, 249] width 9 height 9
radio input "true"
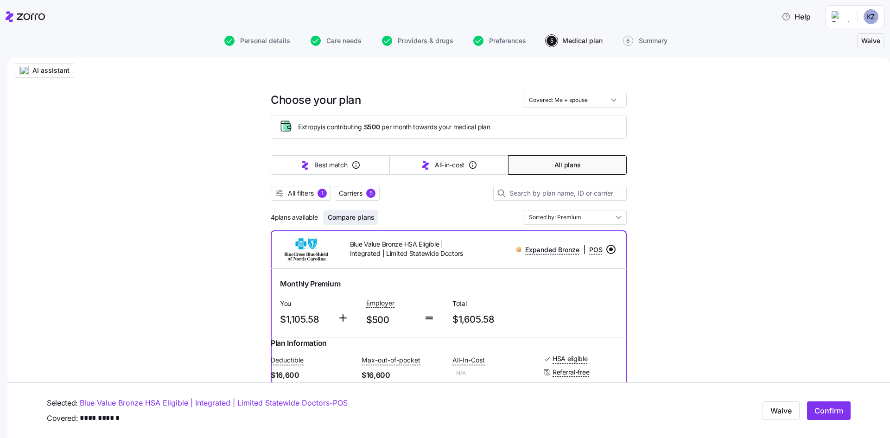
click at [355, 220] on span "Compare plans" at bounding box center [351, 217] width 47 height 9
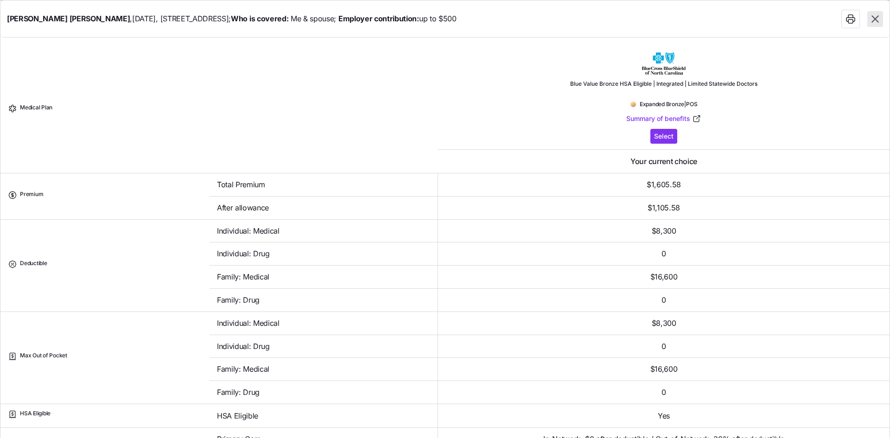
click at [593, 19] on icon "button" at bounding box center [874, 18] width 7 height 7
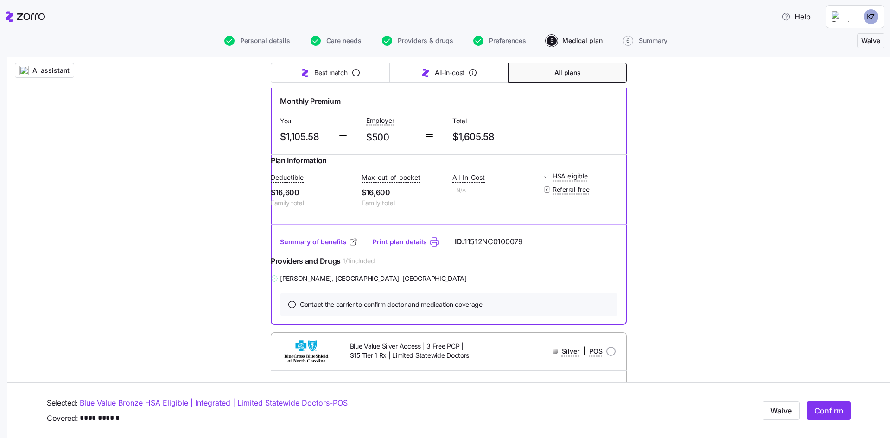
scroll to position [185, 0]
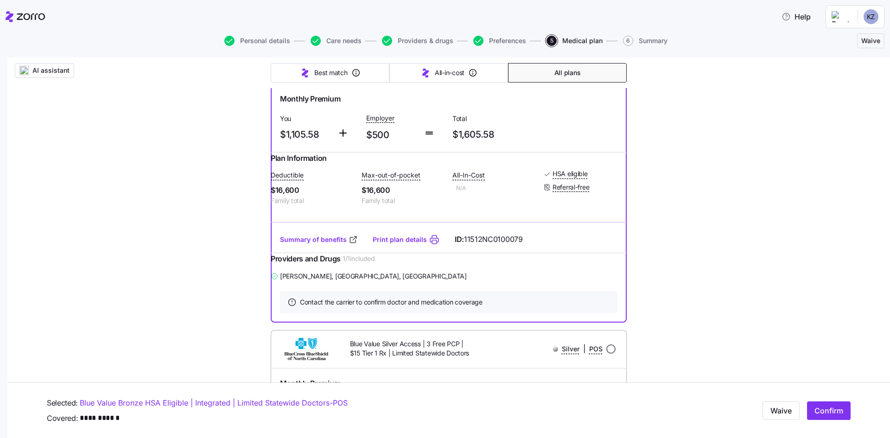
click at [593, 308] on input "radio" at bounding box center [610, 348] width 9 height 9
radio input "true"
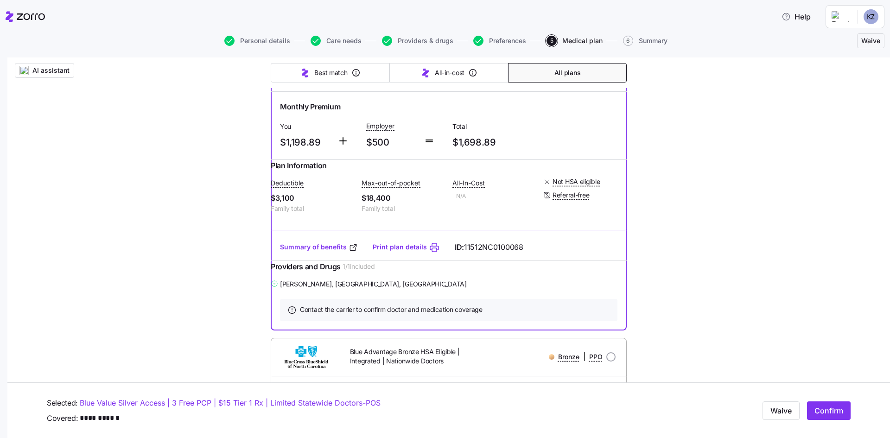
scroll to position [462, 0]
click at [324, 251] on link "Summary of benefits" at bounding box center [319, 246] width 78 height 9
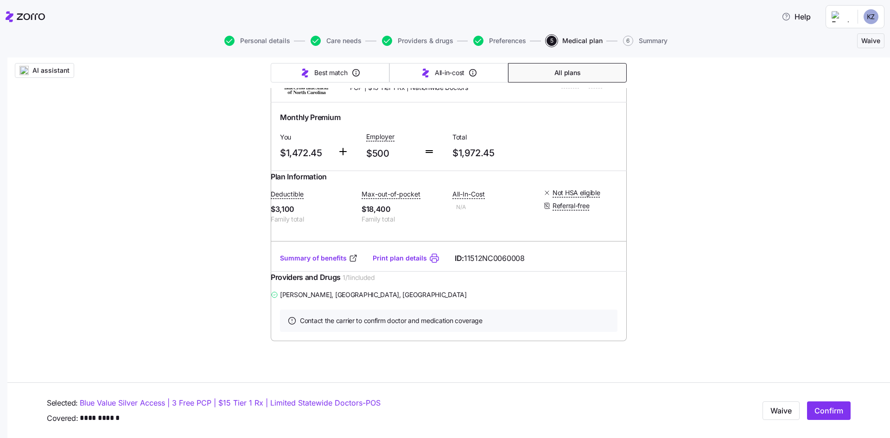
scroll to position [1019, 0]
click at [306, 263] on link "Summary of benefits" at bounding box center [319, 258] width 78 height 9
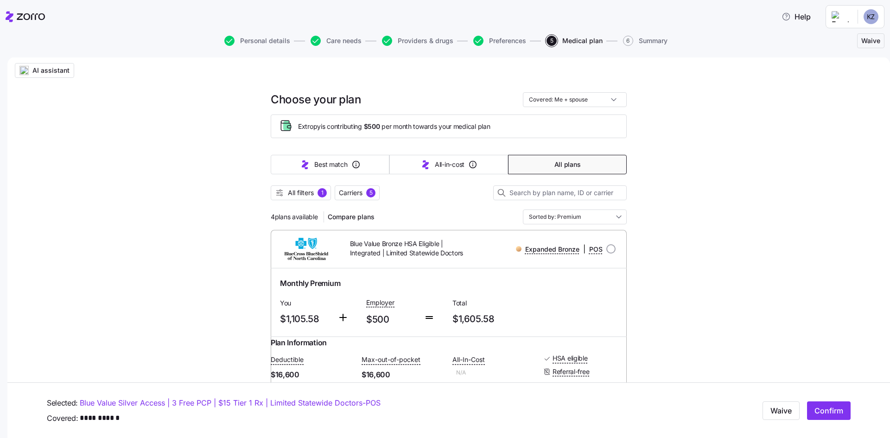
scroll to position [0, 0]
click at [283, 192] on span "All filters 1" at bounding box center [301, 193] width 52 height 9
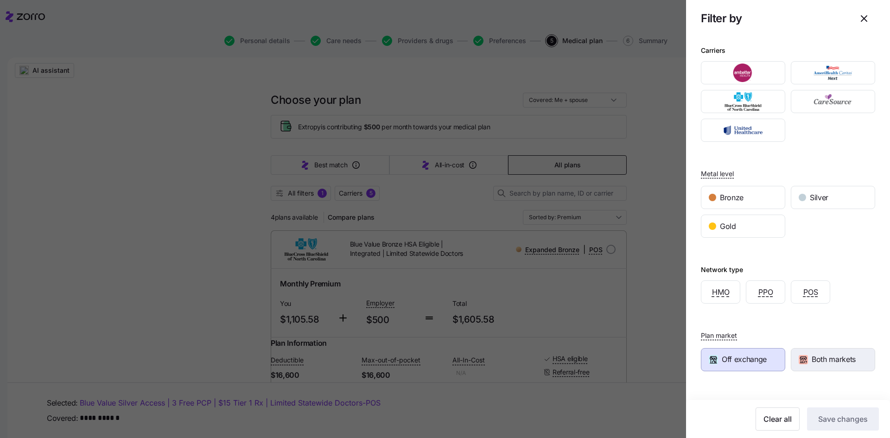
click at [593, 308] on span "Both markets" at bounding box center [833, 360] width 44 height 12
click at [593, 308] on button "Save changes" at bounding box center [843, 418] width 72 height 23
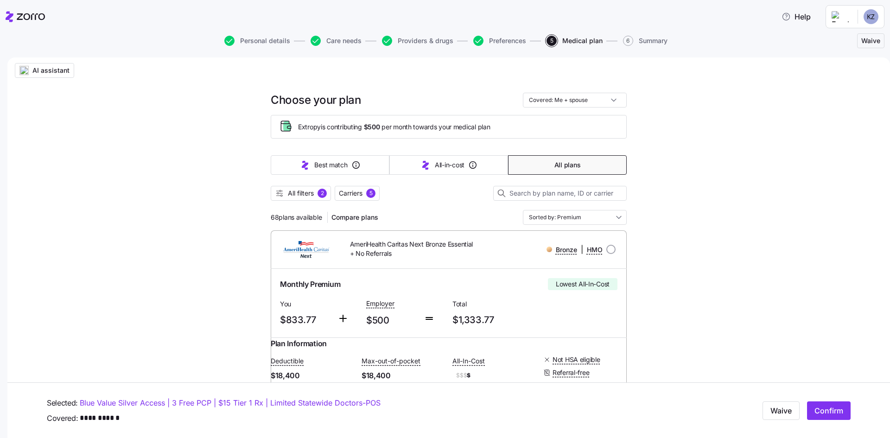
drag, startPoint x: 295, startPoint y: 191, endPoint x: 534, endPoint y: 238, distance: 243.1
click at [295, 192] on span "All filters" at bounding box center [301, 193] width 26 height 9
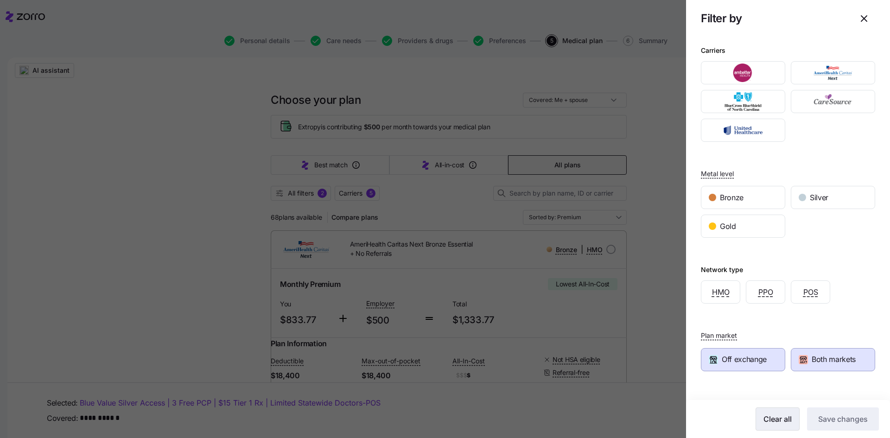
click at [593, 308] on span "Clear all" at bounding box center [777, 418] width 28 height 11
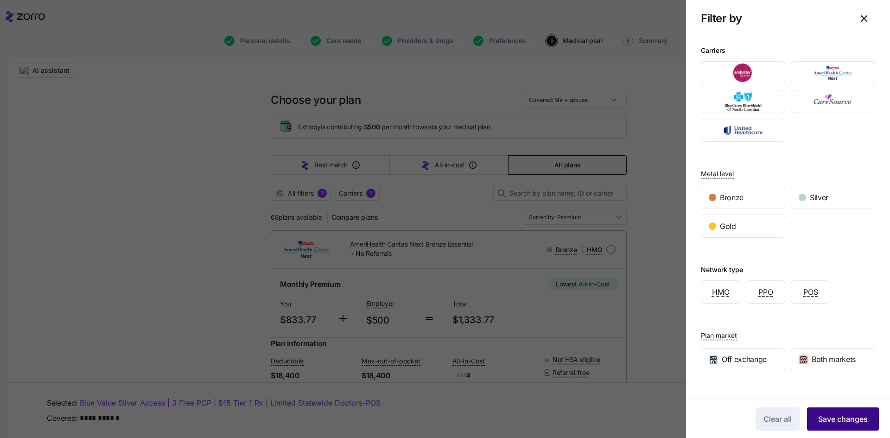
click at [593, 308] on span "Save changes" at bounding box center [843, 418] width 50 height 11
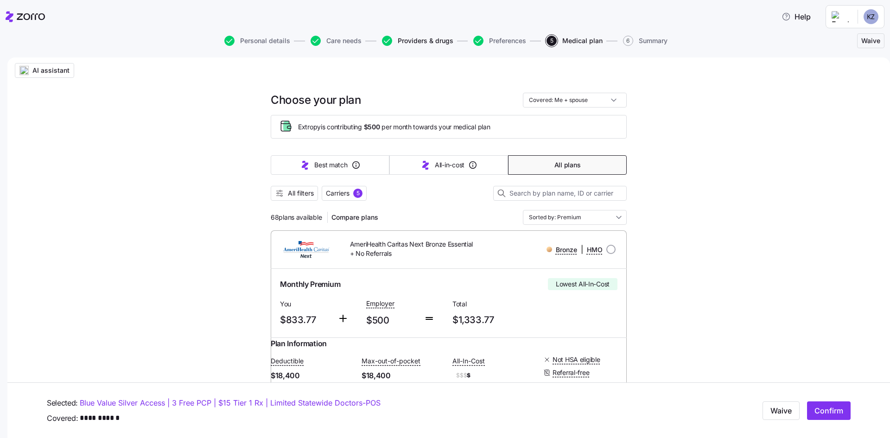
click at [421, 42] on span "Providers & drugs" at bounding box center [426, 41] width 56 height 6
click at [394, 38] on button "Providers & drugs" at bounding box center [417, 41] width 71 height 10
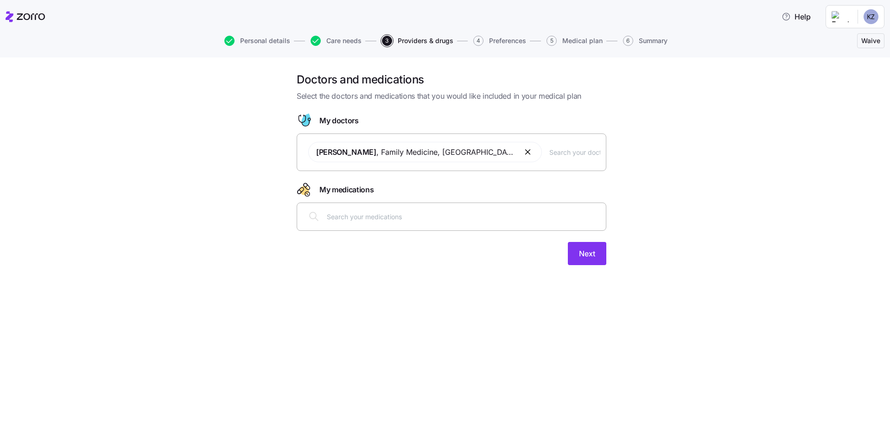
click at [558, 152] on input "text" at bounding box center [574, 152] width 51 height 10
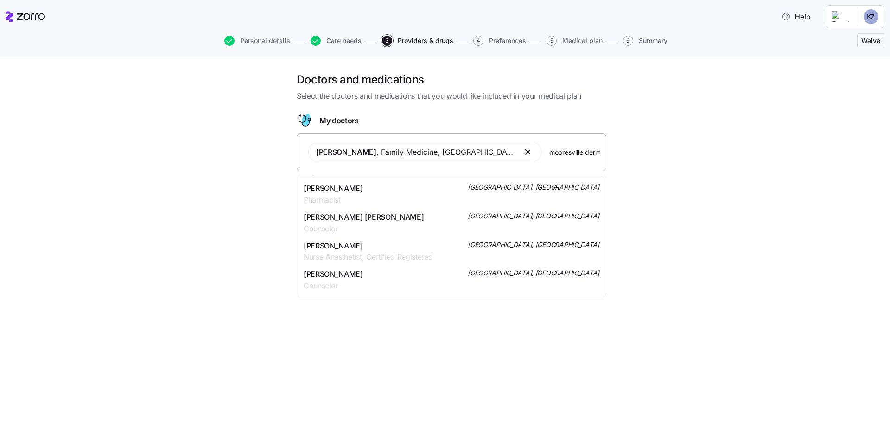
scroll to position [881, 0]
type input "m"
type input "[PERSON_NAME]"
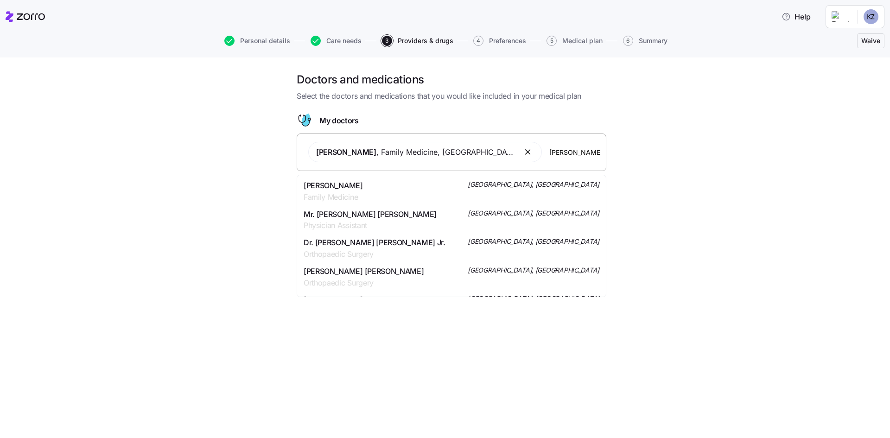
click at [386, 187] on div "[PERSON_NAME] Family Medicine [GEOGRAPHIC_DATA], [GEOGRAPHIC_DATA]" at bounding box center [452, 191] width 296 height 23
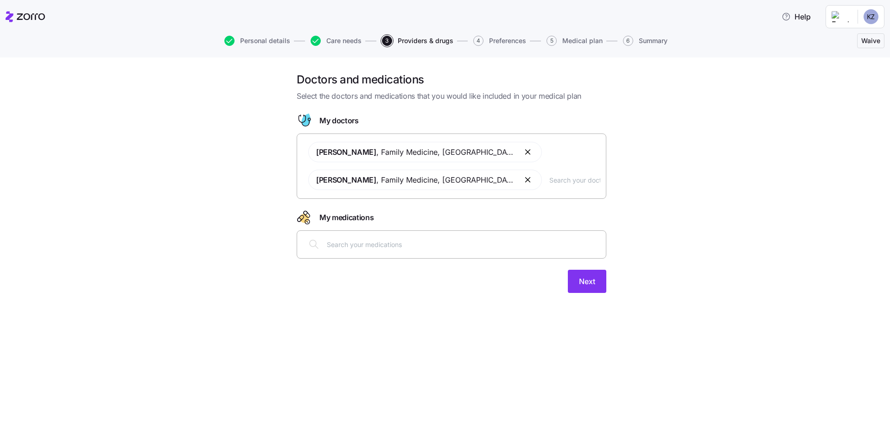
click at [549, 183] on input "text" at bounding box center [574, 180] width 51 height 10
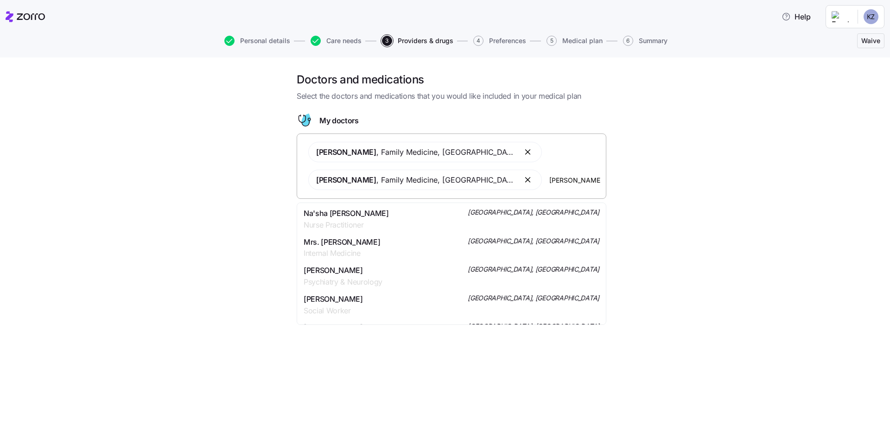
type input "[PERSON_NAME]"
click at [354, 215] on span "[PERSON_NAME]" at bounding box center [333, 214] width 59 height 12
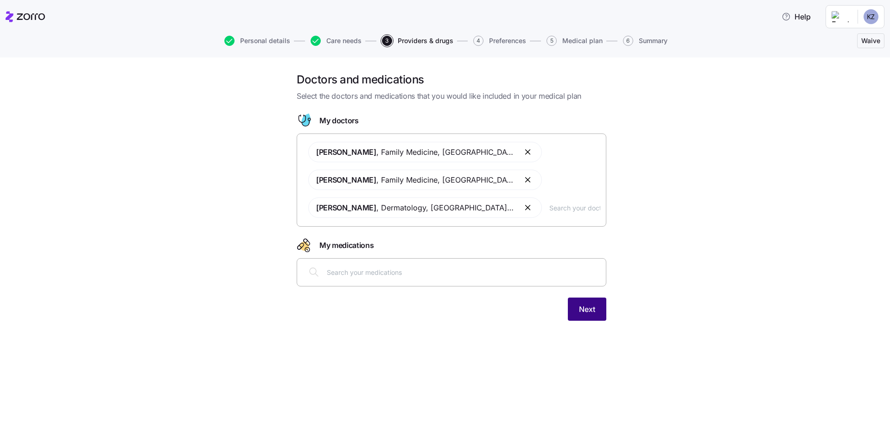
click at [591, 308] on span "Next" at bounding box center [587, 309] width 16 height 11
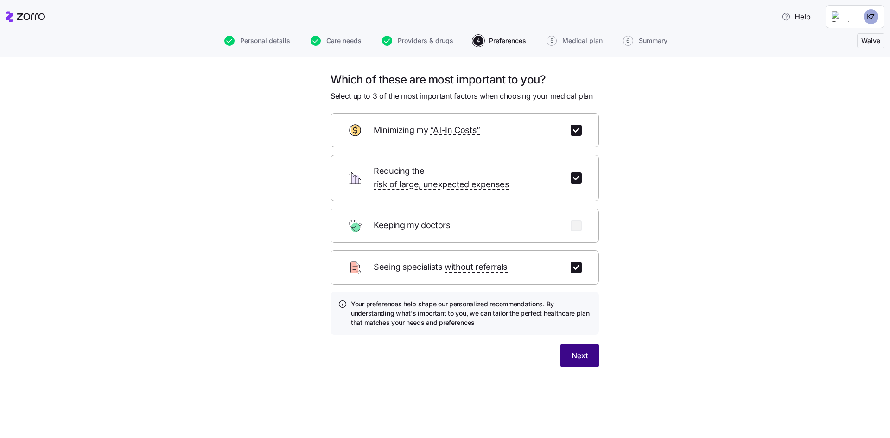
click at [575, 308] on span "Next" at bounding box center [579, 355] width 16 height 11
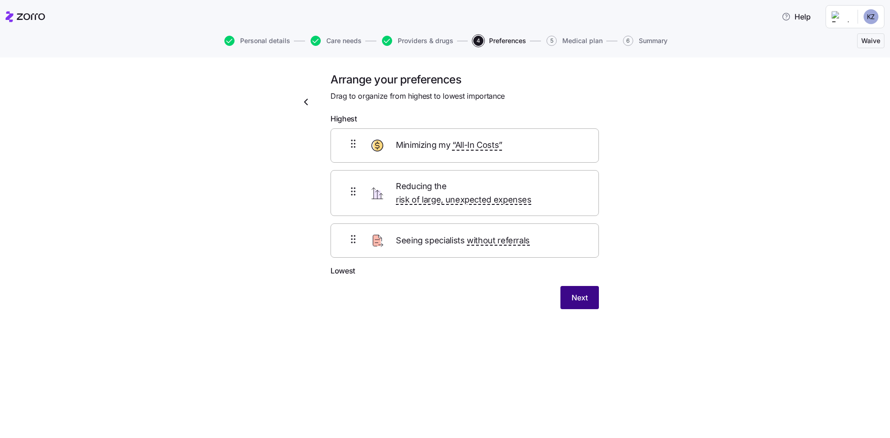
click at [578, 292] on span "Next" at bounding box center [579, 297] width 16 height 11
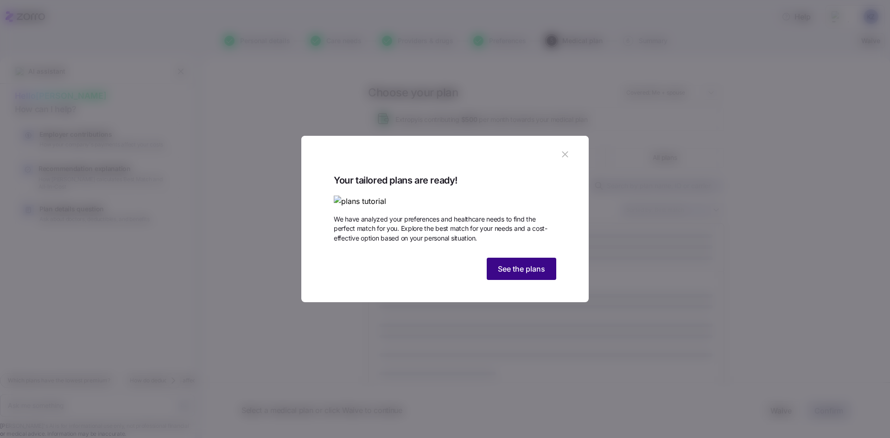
click at [518, 274] on span "See the plans" at bounding box center [521, 268] width 47 height 11
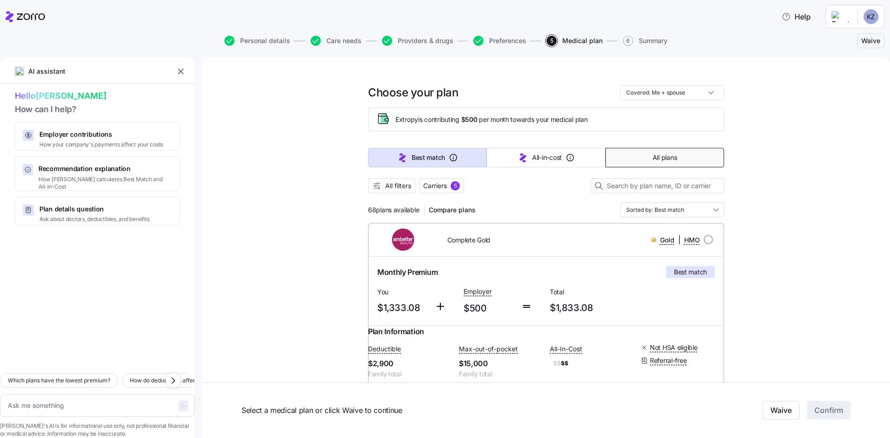
click at [593, 159] on span "All plans" at bounding box center [664, 157] width 24 height 9
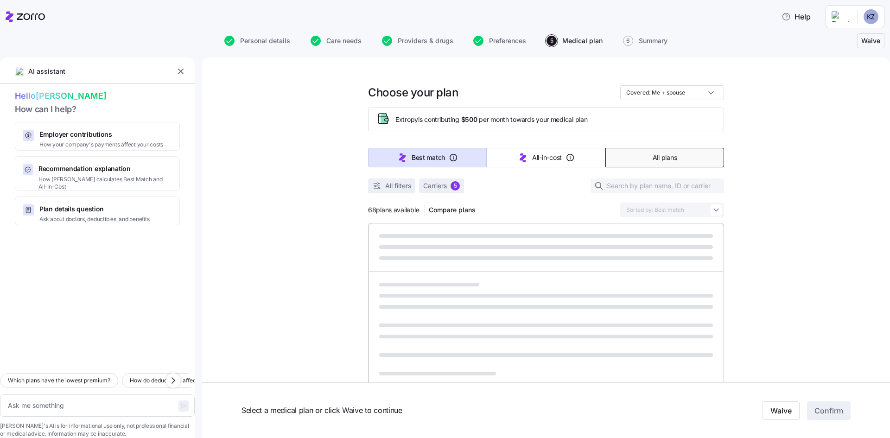
type textarea "x"
type input "Sorted by: Premium"
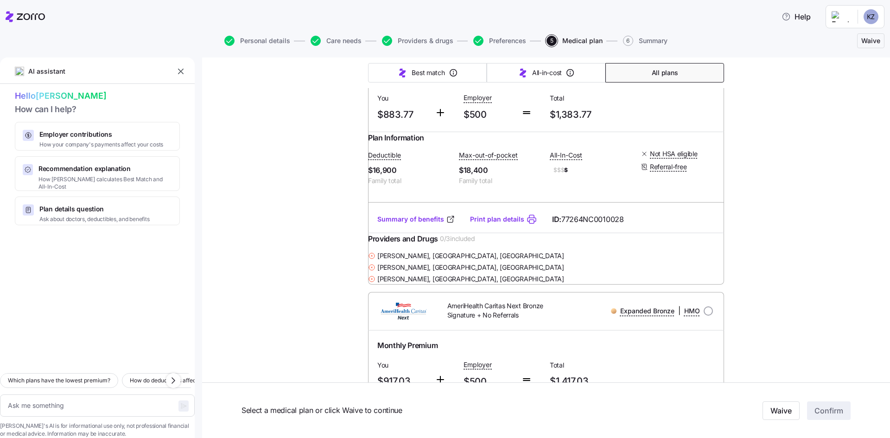
scroll to position [461, 0]
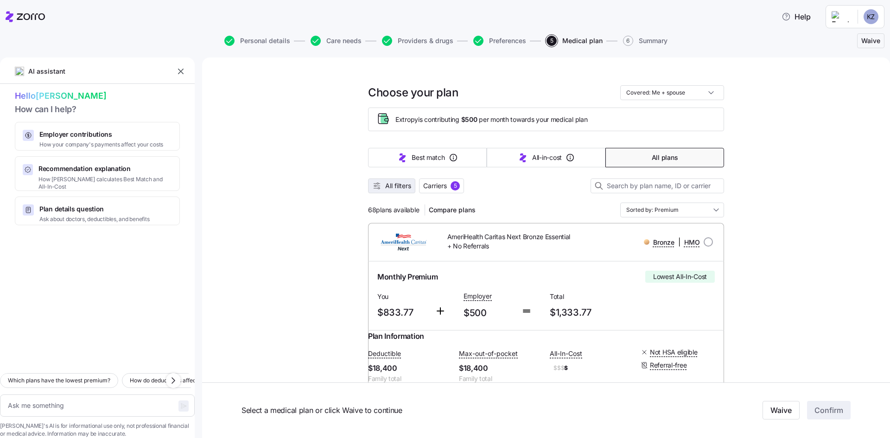
click at [375, 185] on icon "button" at bounding box center [376, 185] width 9 height 9
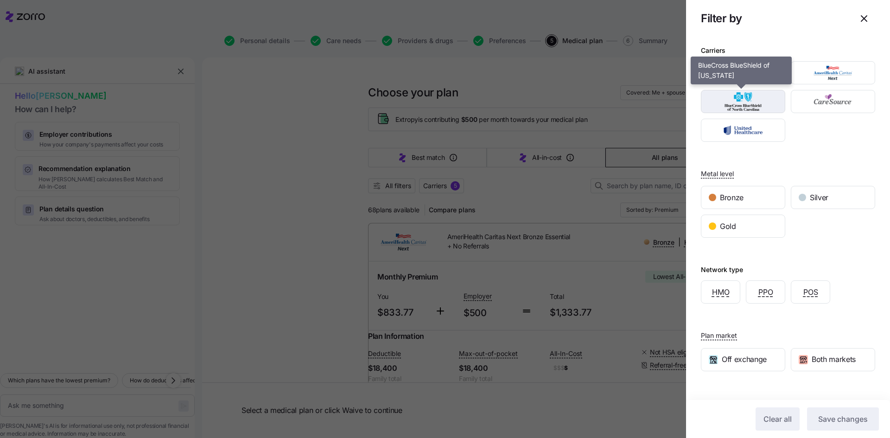
click at [734, 100] on img "button" at bounding box center [743, 101] width 68 height 19
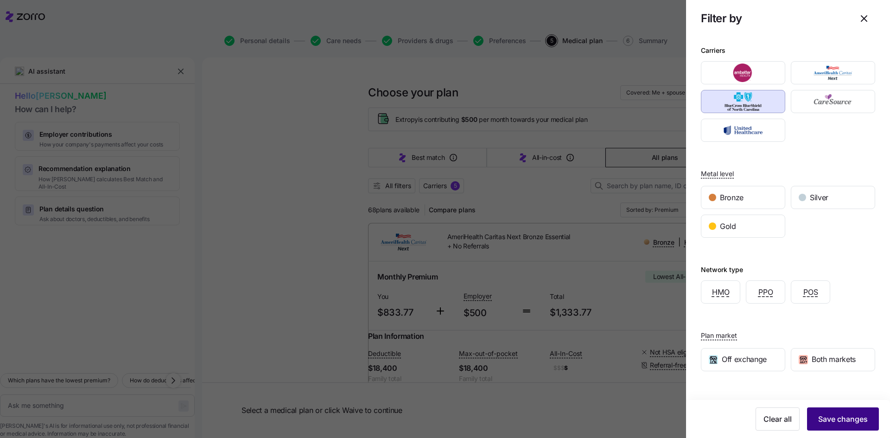
click at [848, 421] on span "Save changes" at bounding box center [843, 418] width 50 height 11
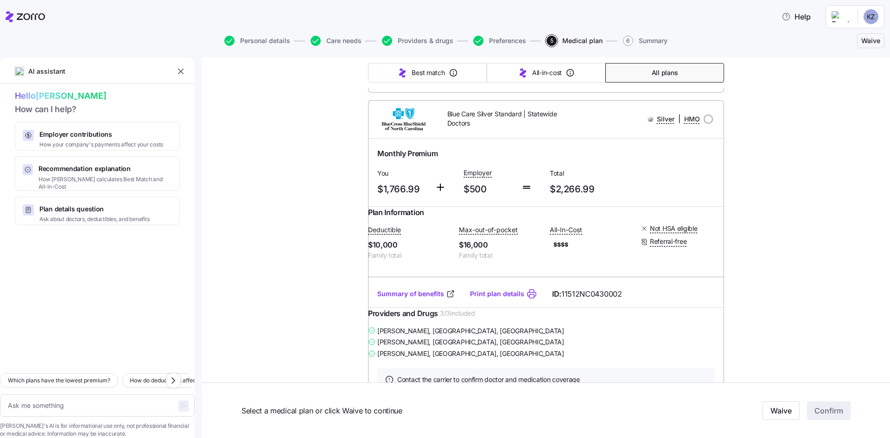
scroll to position [5141, 0]
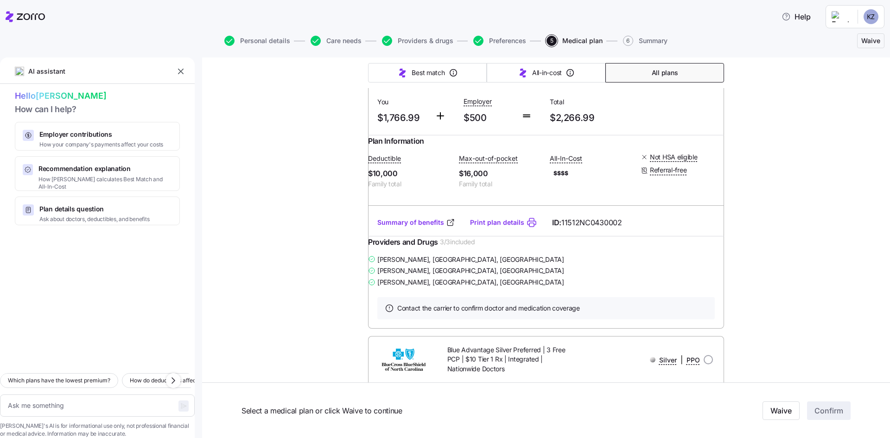
click at [408, 228] on link "Summary of benefits" at bounding box center [416, 222] width 78 height 9
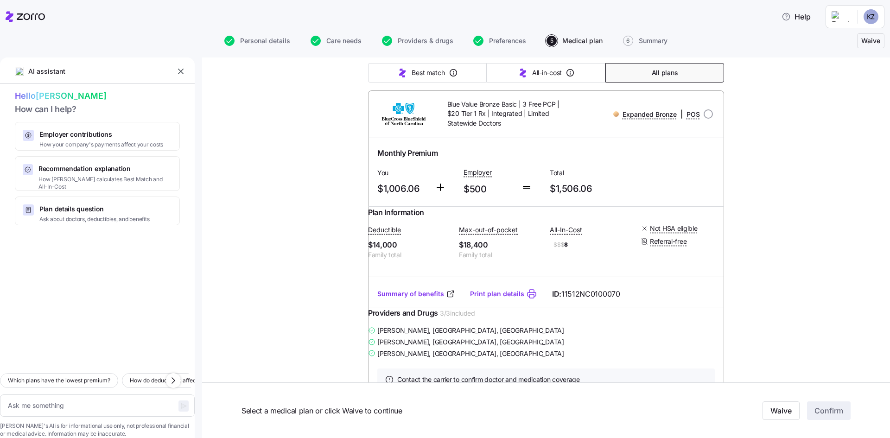
scroll to position [143, 0]
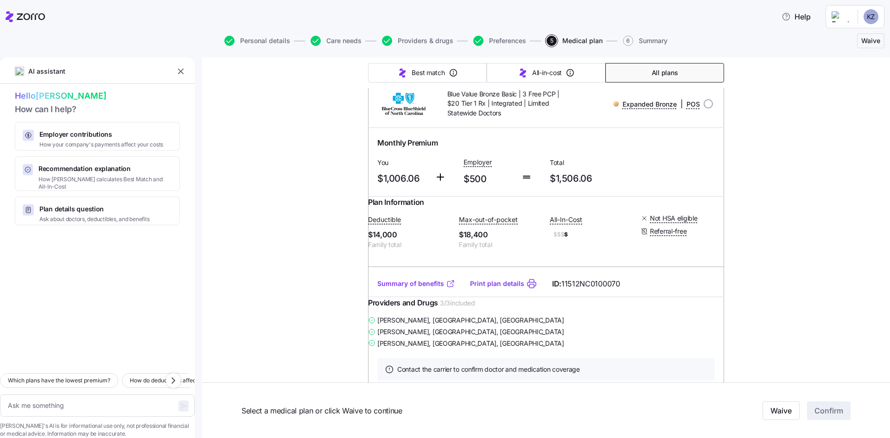
click at [411, 288] on link "Summary of benefits" at bounding box center [416, 283] width 78 height 9
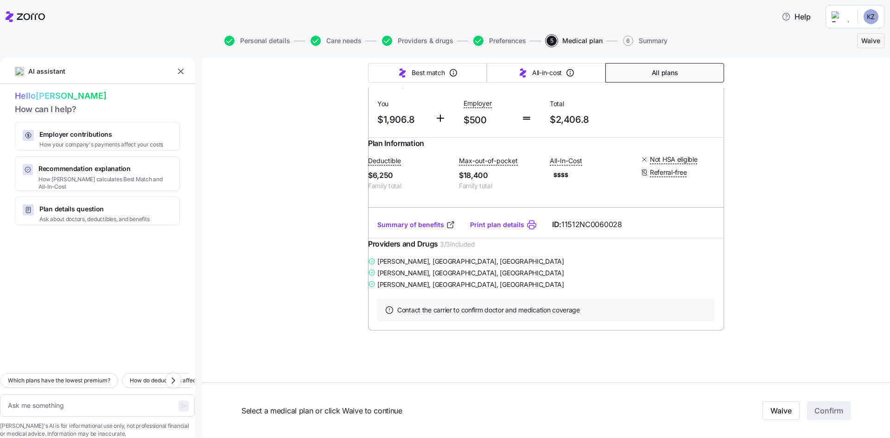
scroll to position [7548, 0]
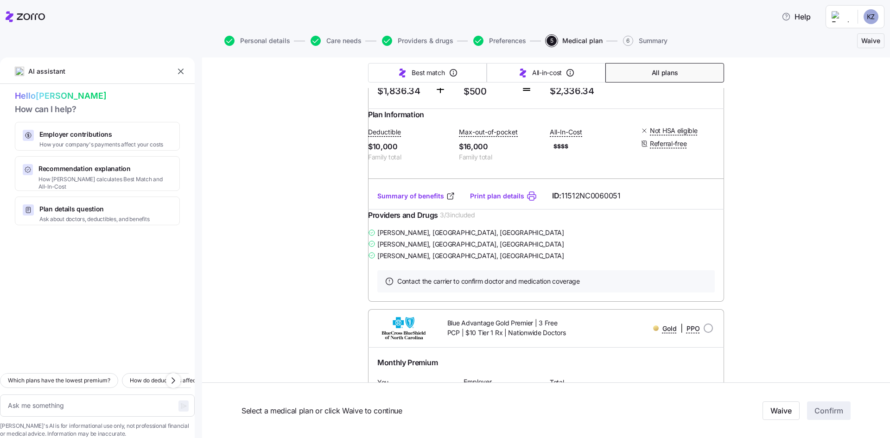
type textarea "x"
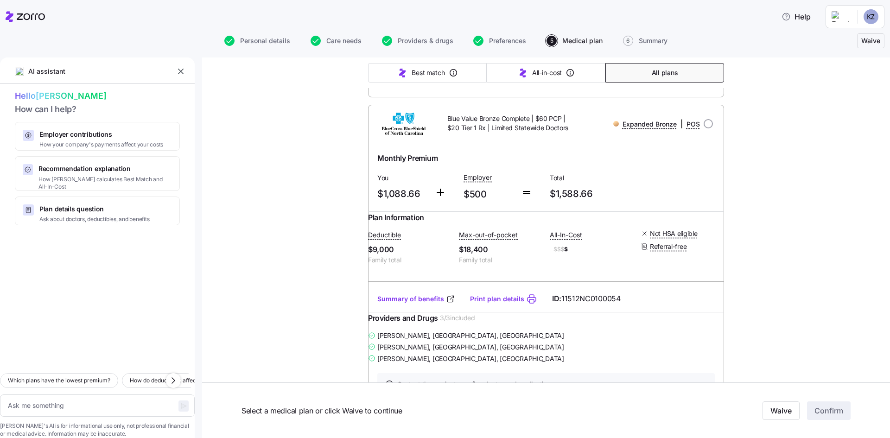
scroll to position [753, 0]
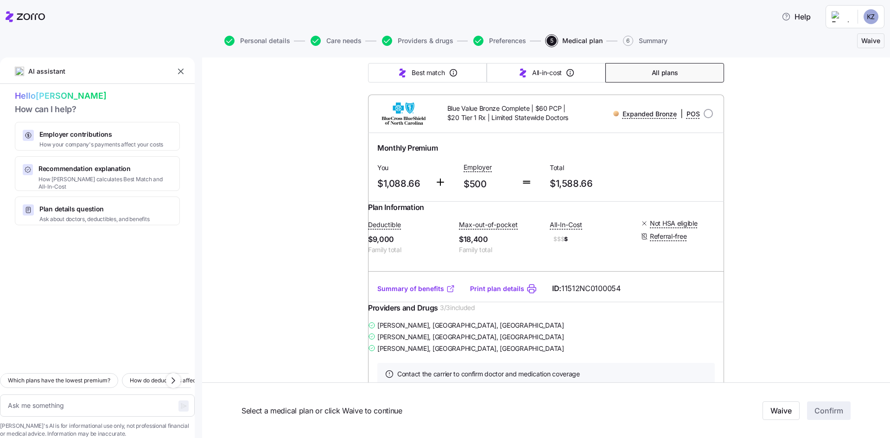
click at [426, 293] on link "Summary of benefits" at bounding box center [416, 288] width 78 height 9
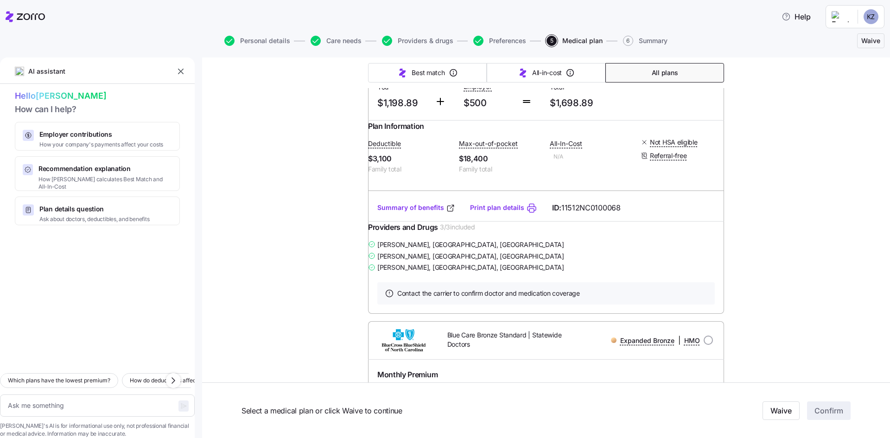
scroll to position [1448, 0]
click at [408, 213] on link "Summary of benefits" at bounding box center [416, 207] width 78 height 9
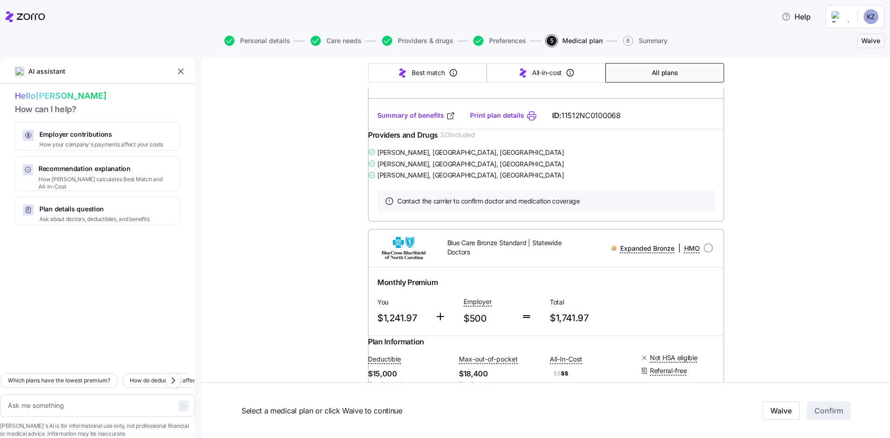
scroll to position [1489, 0]
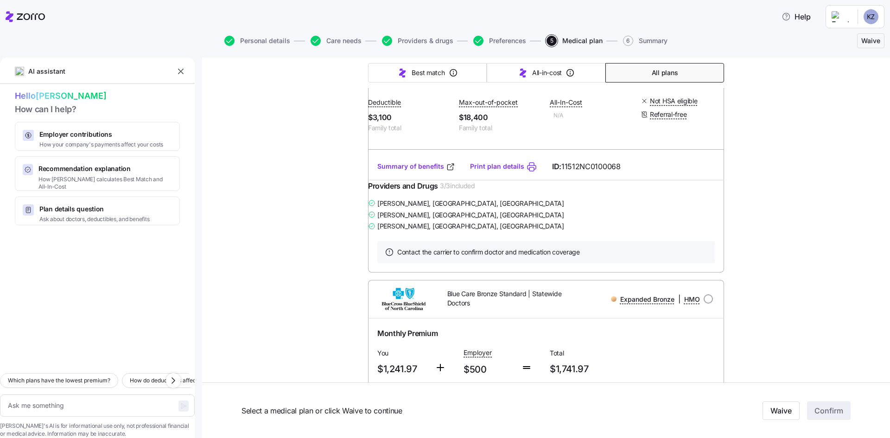
drag, startPoint x: 705, startPoint y: 101, endPoint x: 691, endPoint y: 127, distance: 29.0
radio input "true"
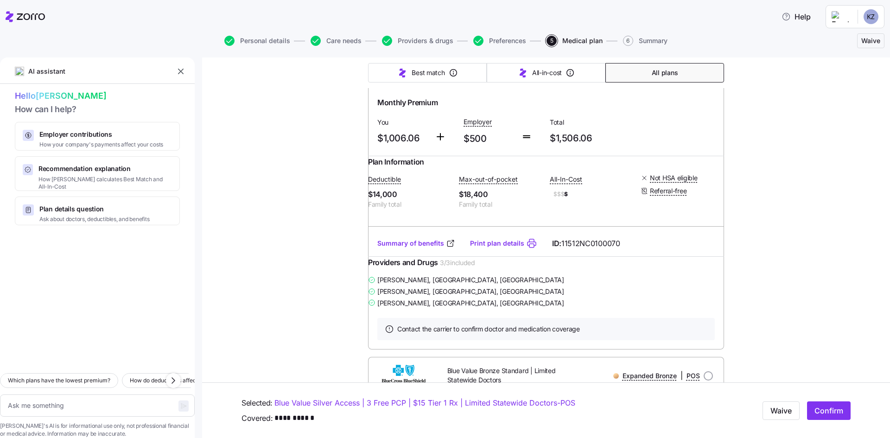
scroll to position [0, 0]
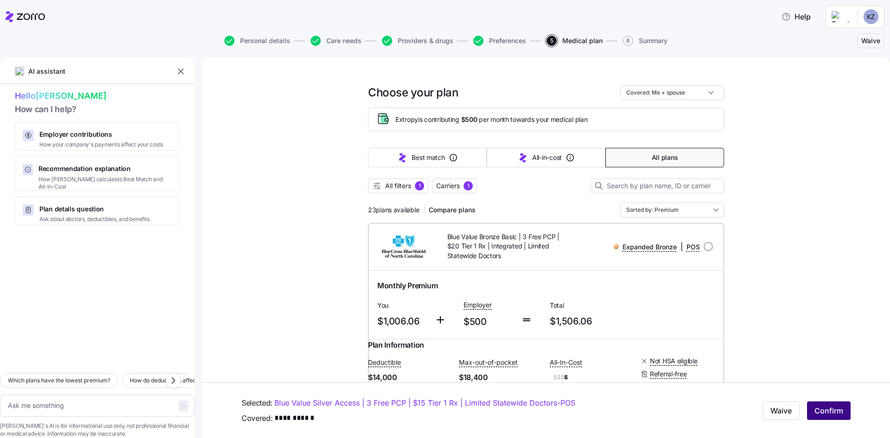
click at [819, 412] on span "Confirm" at bounding box center [828, 410] width 29 height 11
type textarea "x"
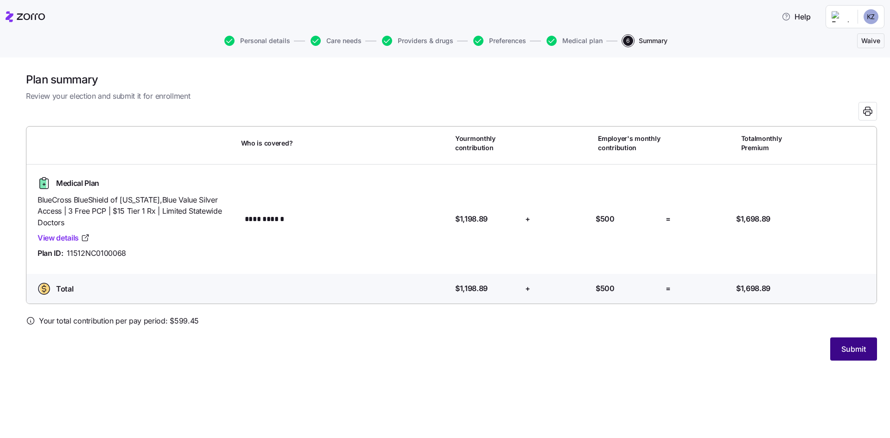
click at [852, 345] on span "Submit" at bounding box center [853, 348] width 25 height 11
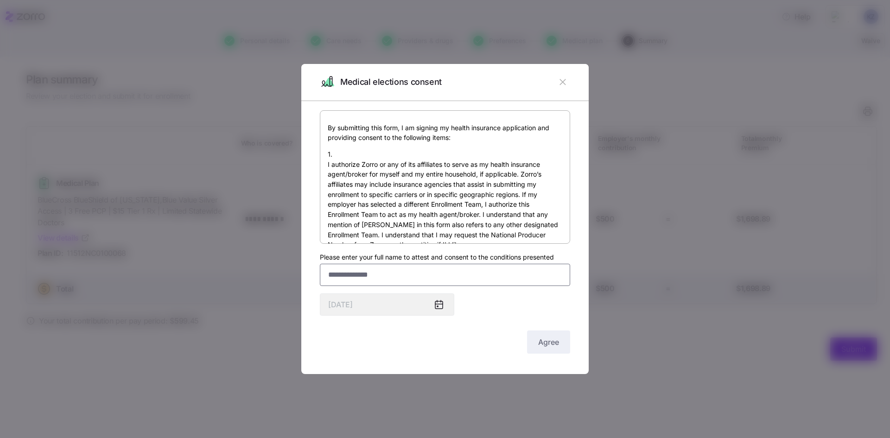
click at [371, 278] on input "Please enter your full name to attest and consent to the conditions presented" at bounding box center [445, 275] width 250 height 22
type input "**********"
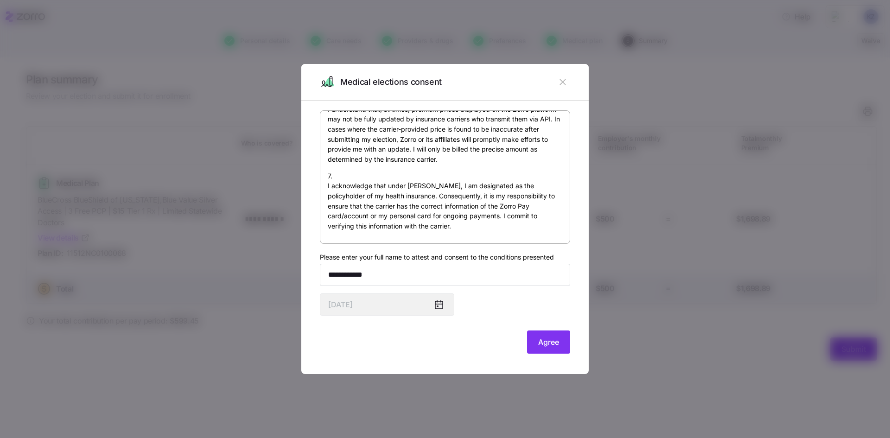
scroll to position [686, 0]
click at [550, 342] on span "Agree" at bounding box center [548, 341] width 21 height 11
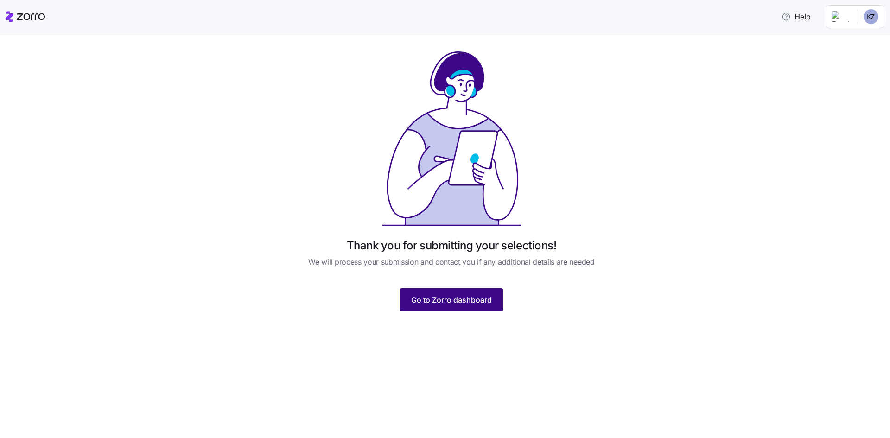
click at [460, 302] on span "Go to Zorro dashboard" at bounding box center [451, 299] width 81 height 11
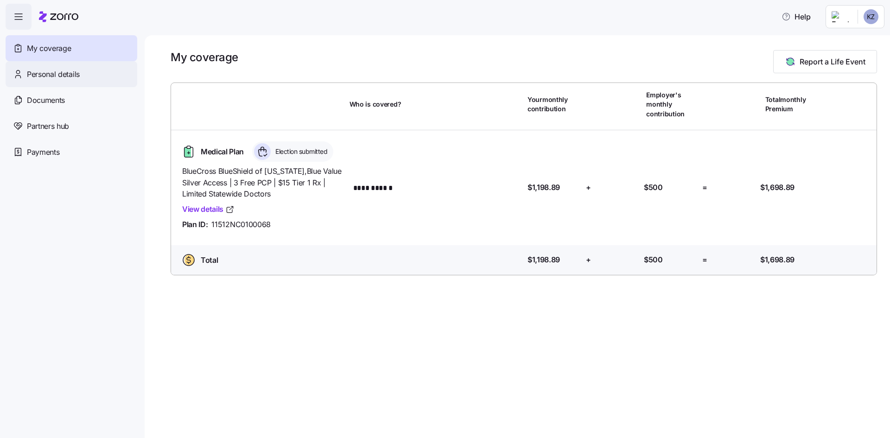
click at [45, 74] on span "Personal details" at bounding box center [53, 75] width 53 height 12
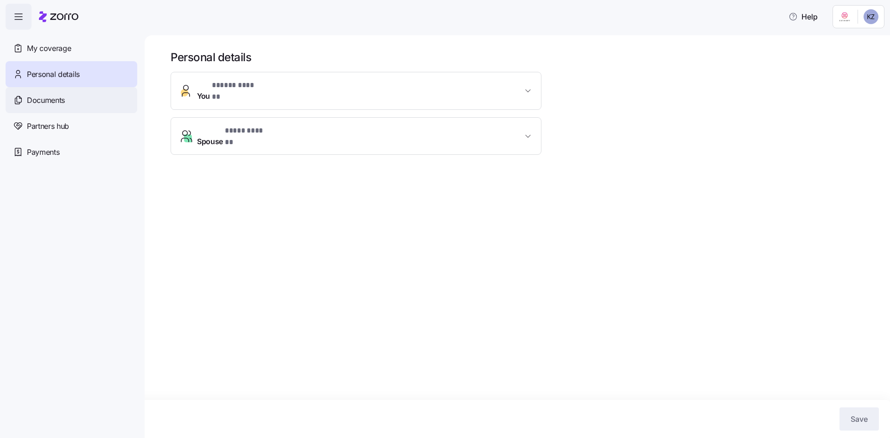
click at [47, 100] on span "Documents" at bounding box center [46, 101] width 38 height 12
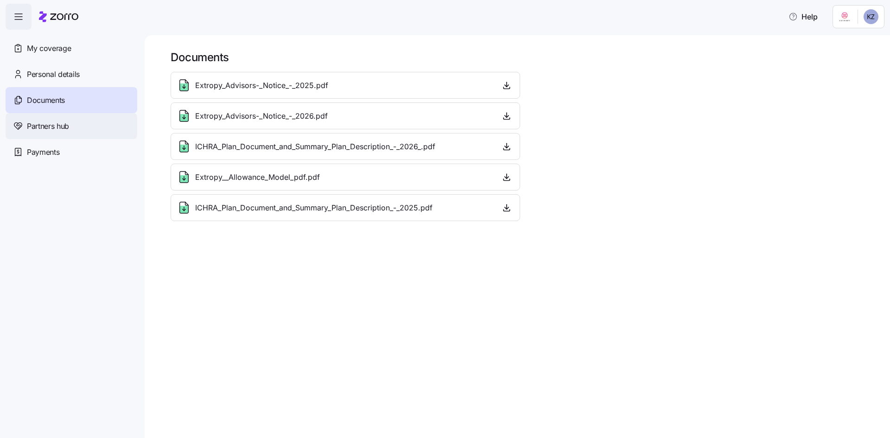
click at [37, 126] on span "Partners hub" at bounding box center [48, 126] width 42 height 12
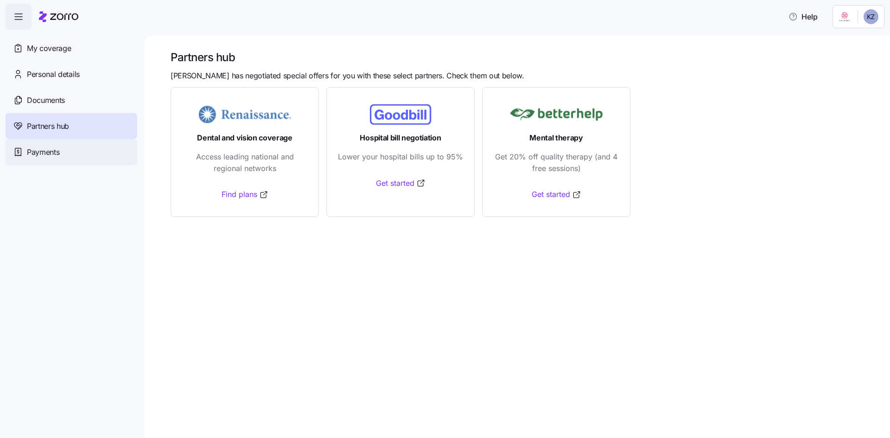
click at [43, 153] on span "Payments" at bounding box center [43, 152] width 32 height 12
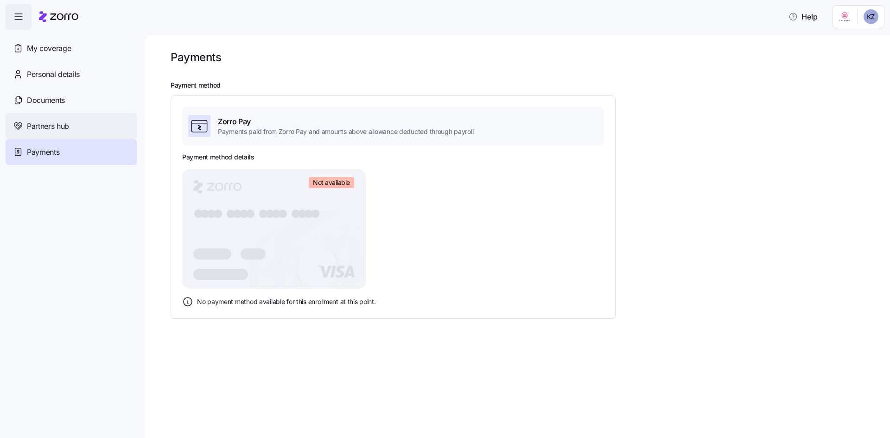
click at [42, 125] on span "Partners hub" at bounding box center [48, 126] width 42 height 12
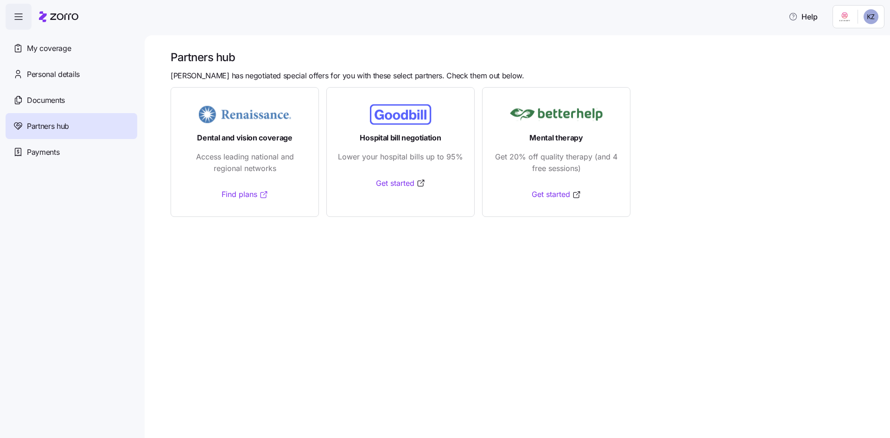
click at [240, 195] on link "Find plans" at bounding box center [244, 195] width 47 height 12
click at [55, 47] on span "My coverage" at bounding box center [49, 49] width 44 height 12
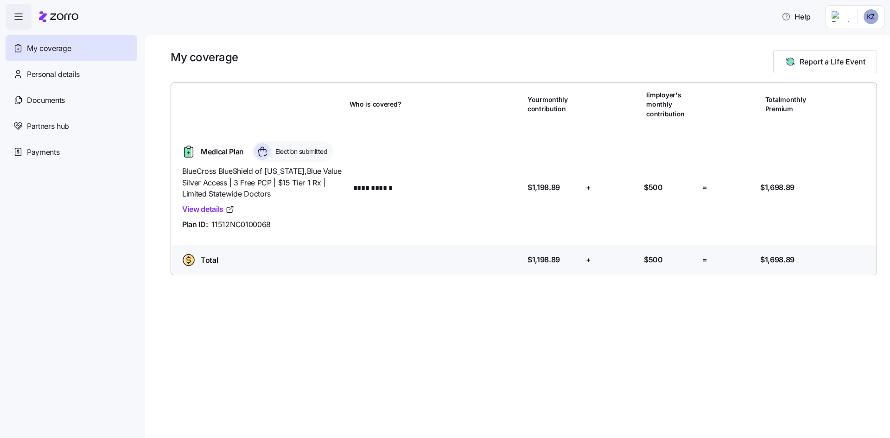
click at [19, 16] on icon "button" at bounding box center [18, 16] width 11 height 11
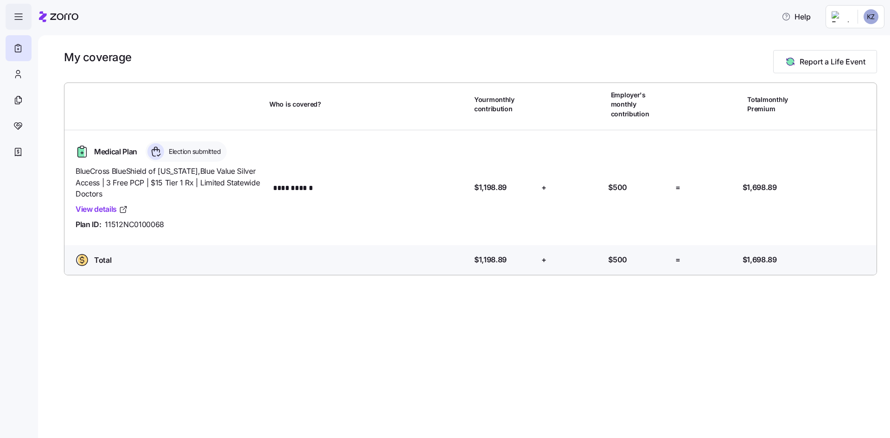
click at [19, 16] on icon "button" at bounding box center [18, 16] width 11 height 11
